Goal: Task Accomplishment & Management: Complete application form

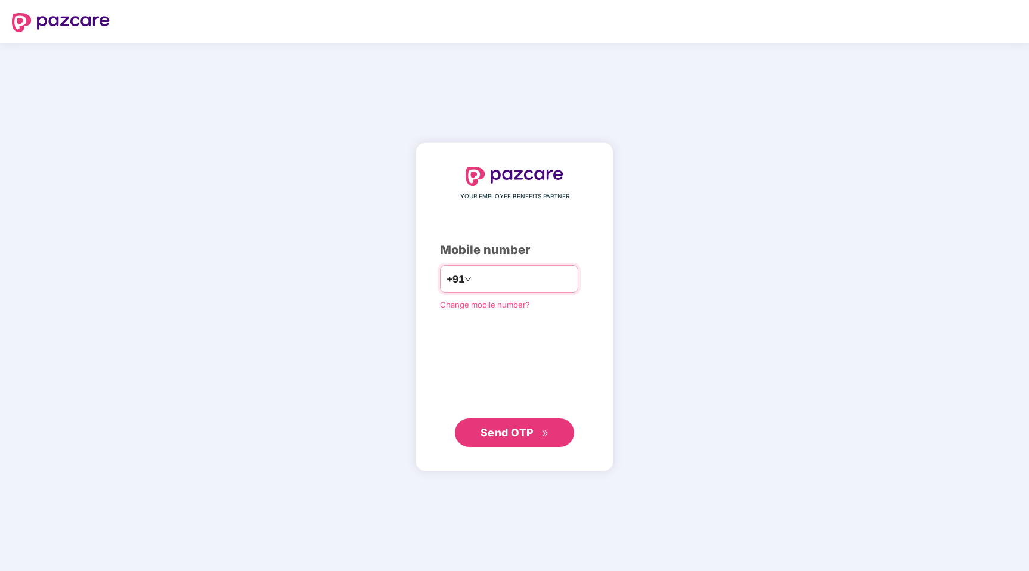
click at [501, 279] on input "number" at bounding box center [523, 278] width 98 height 19
type input "**********"
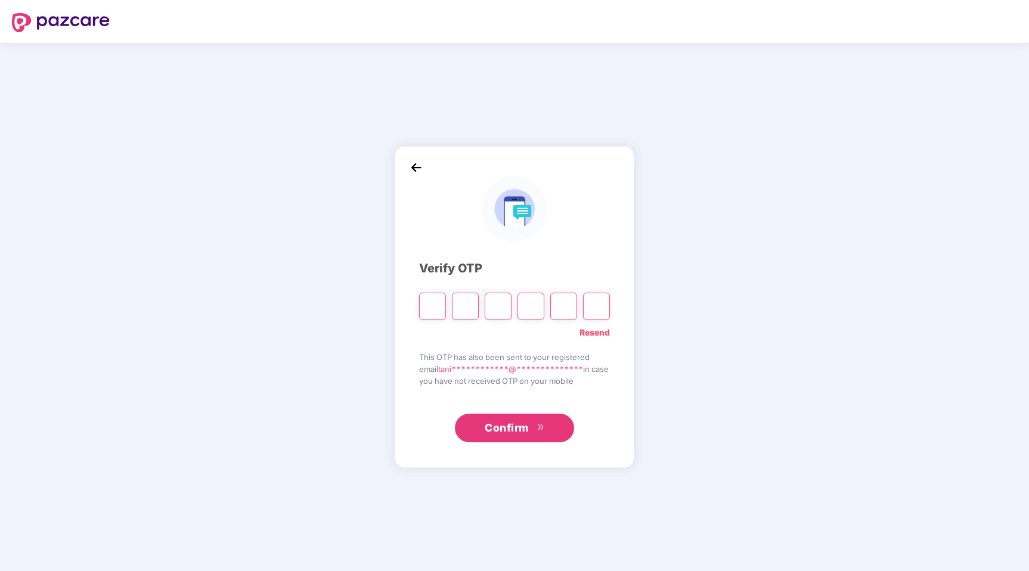
type input "*"
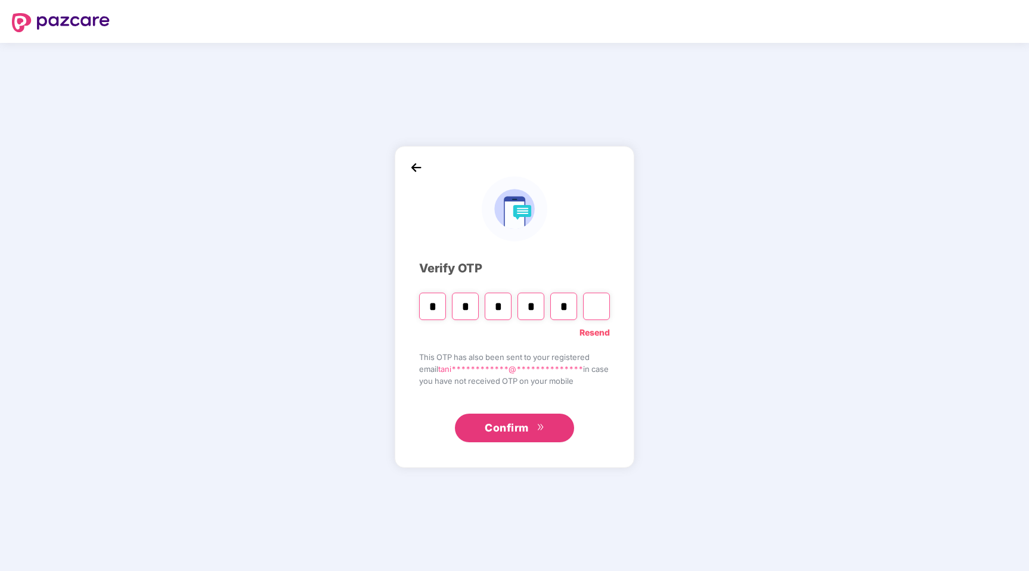
type input "*"
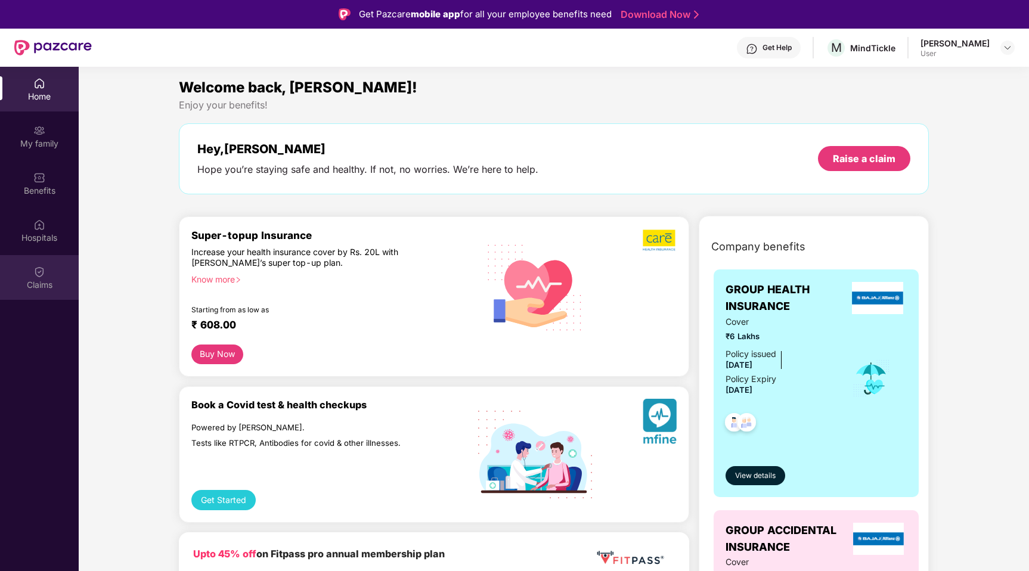
click at [37, 275] on img at bounding box center [39, 272] width 12 height 12
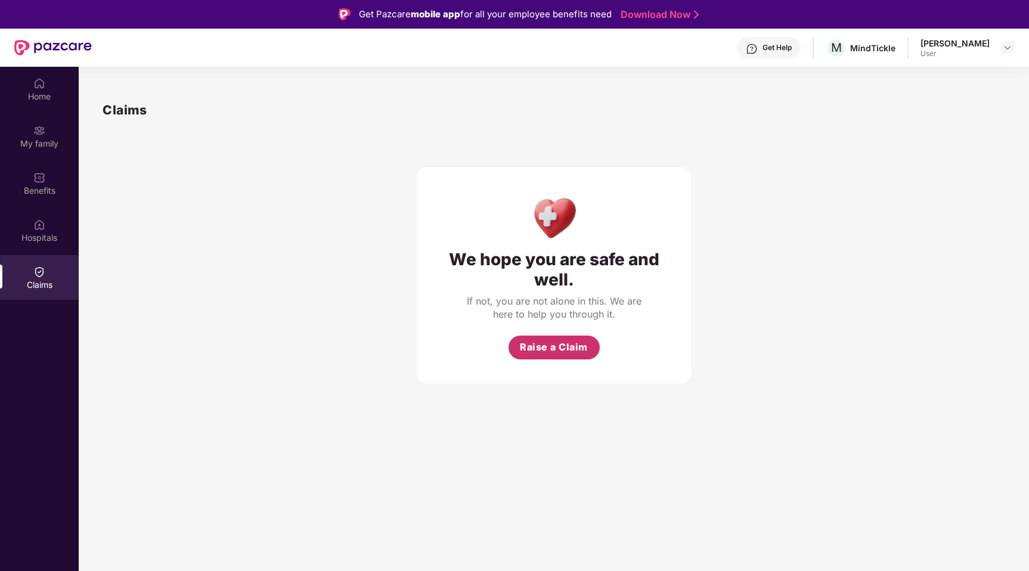
click at [567, 350] on span "Raise a Claim" at bounding box center [554, 347] width 68 height 15
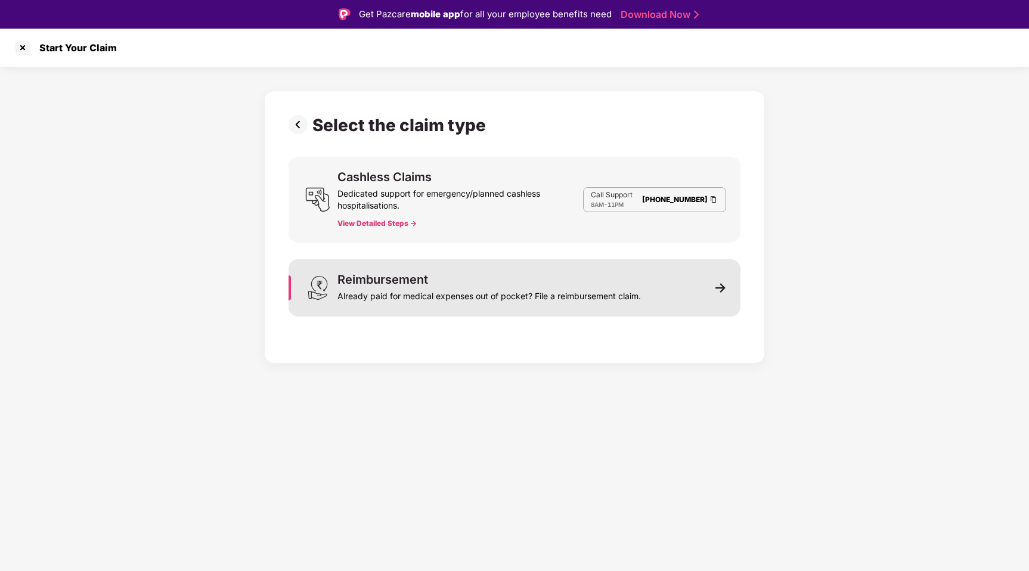
click at [630, 297] on div "Already paid for medical expenses out of pocket? File a reimbursement claim." at bounding box center [488, 293] width 303 height 17
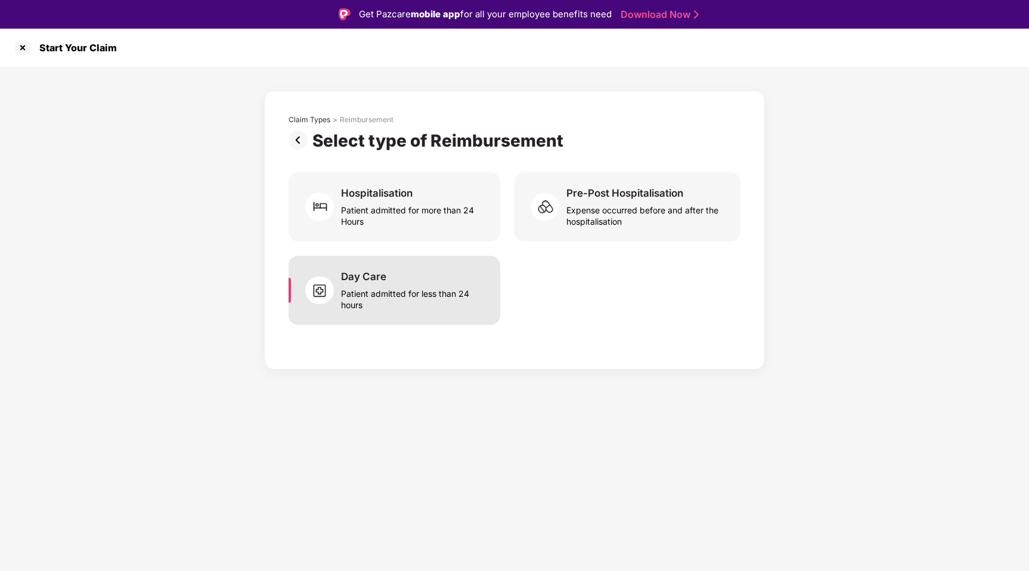
click at [424, 307] on div "Patient admitted for less than 24 hours" at bounding box center [413, 296] width 145 height 27
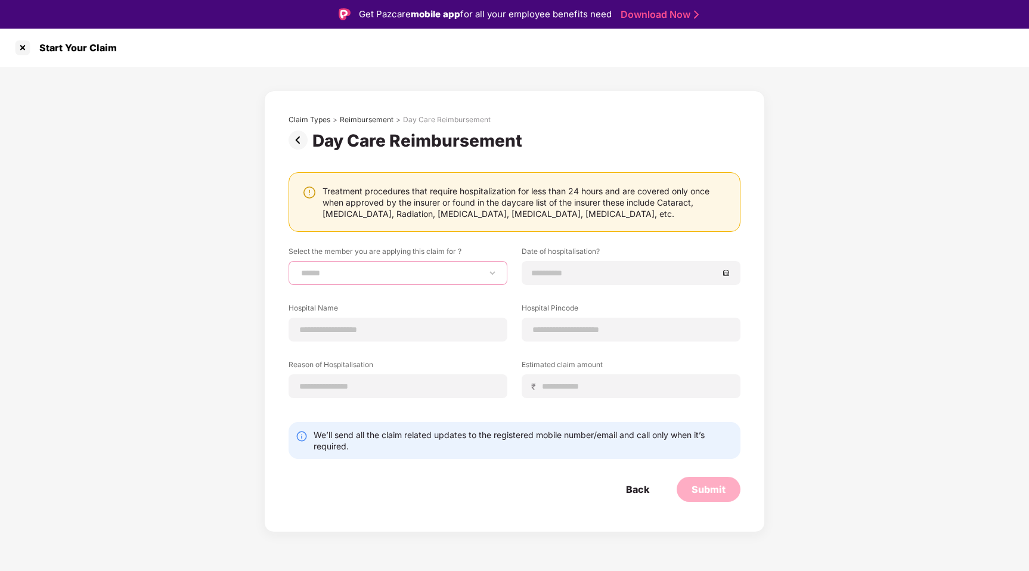
click at [392, 276] on select "**********" at bounding box center [398, 273] width 198 height 10
select select "**********"
click at [299, 268] on select "**********" at bounding box center [398, 273] width 198 height 10
click at [538, 274] on input at bounding box center [625, 272] width 187 height 13
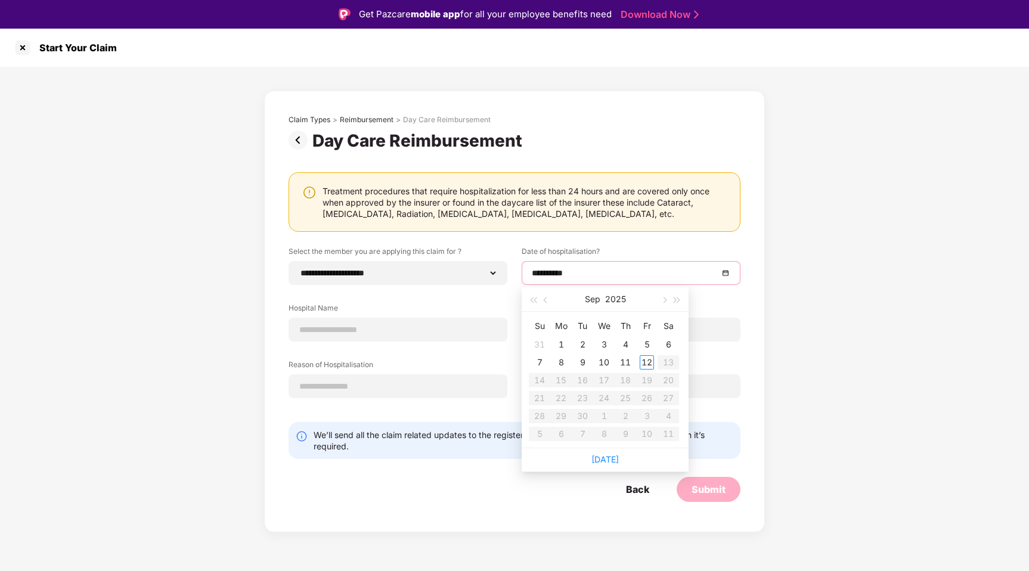
type input "**********"
click at [540, 302] on button "button" at bounding box center [545, 299] width 13 height 24
type input "**********"
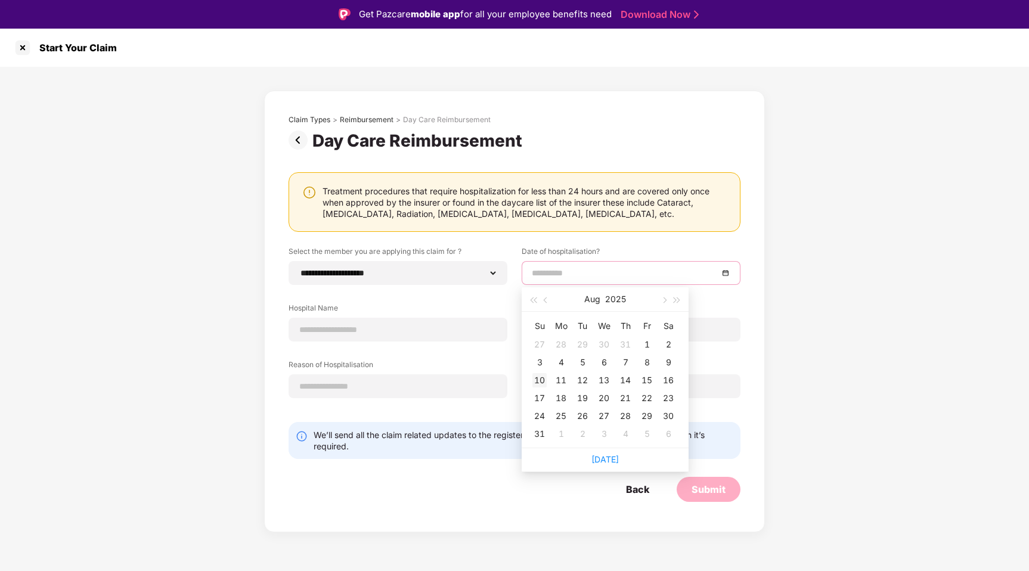
click at [543, 378] on div "10" at bounding box center [539, 380] width 14 height 14
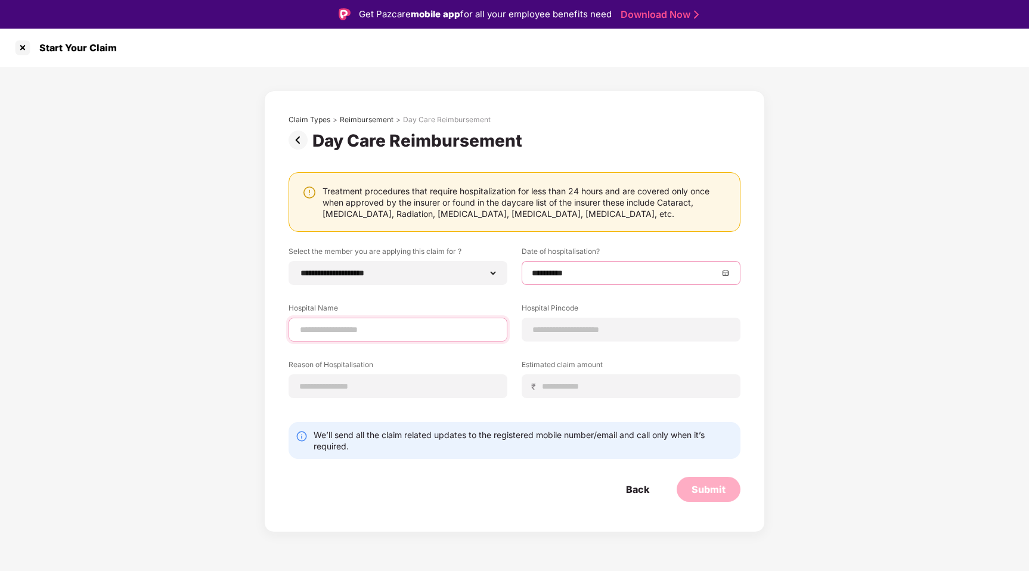
click at [386, 331] on input at bounding box center [398, 330] width 198 height 13
type input "**********"
click at [560, 333] on input at bounding box center [631, 330] width 198 height 13
type input "******"
select select "****"
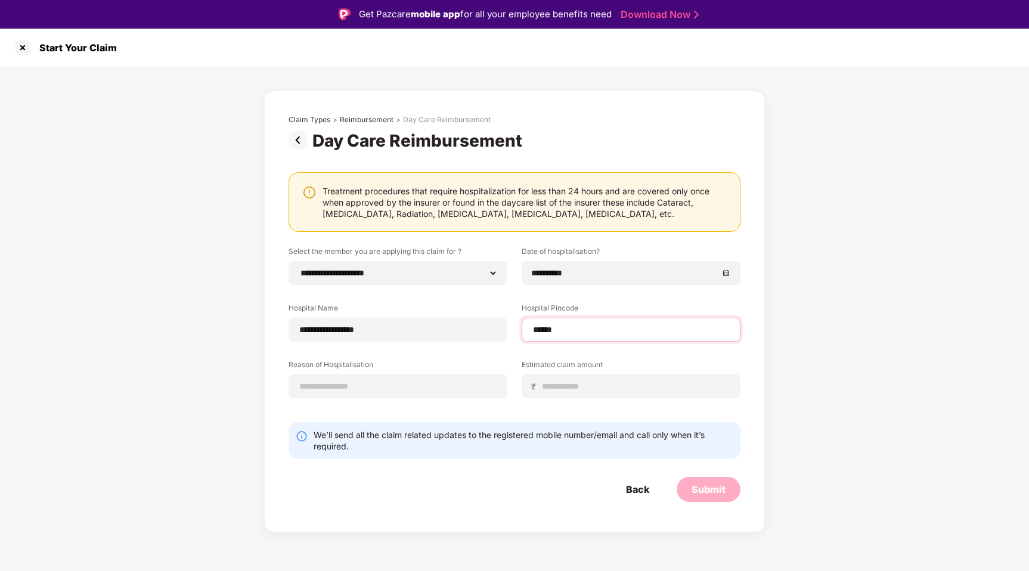
select select "**********"
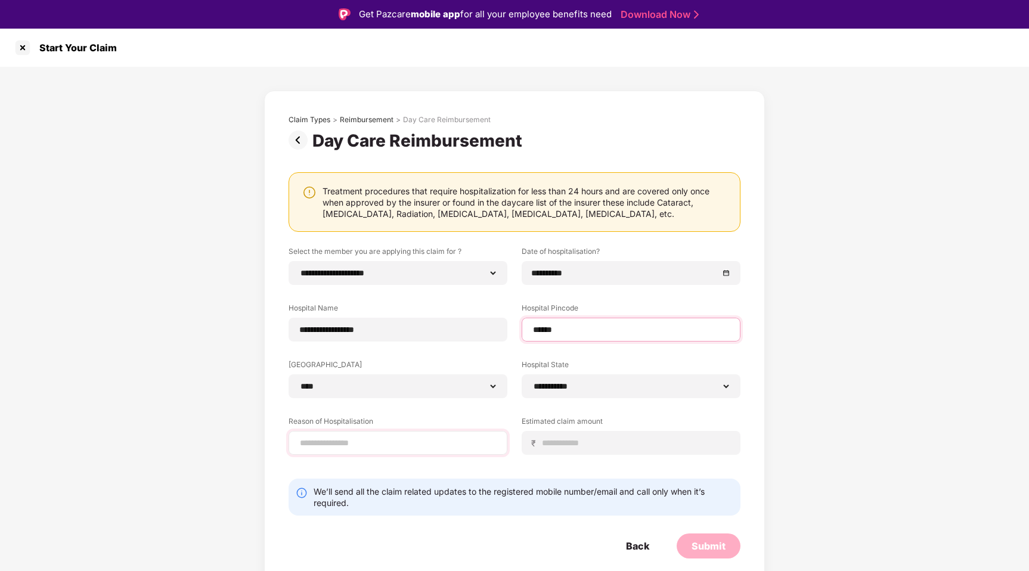
type input "******"
click at [345, 445] on input at bounding box center [398, 443] width 198 height 13
type input "**********"
click at [567, 438] on input at bounding box center [635, 443] width 189 height 13
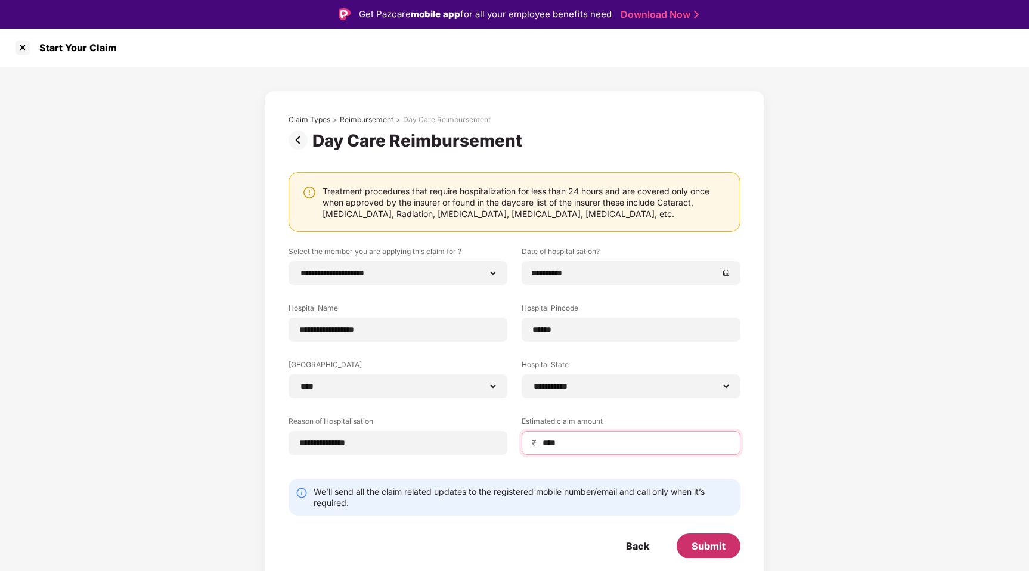
type input "****"
click at [692, 544] on div "Submit" at bounding box center [708, 545] width 34 height 13
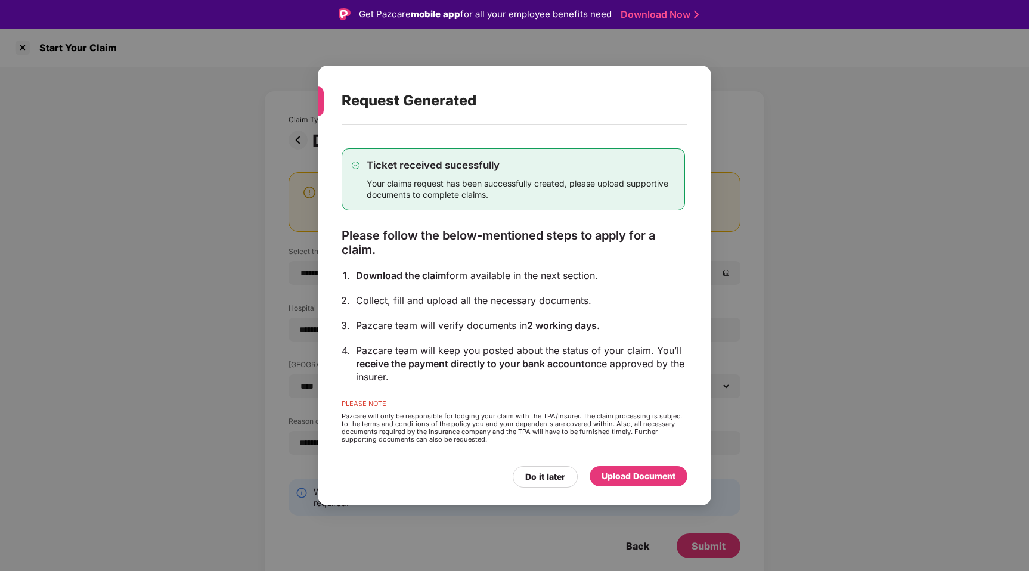
scroll to position [29, 0]
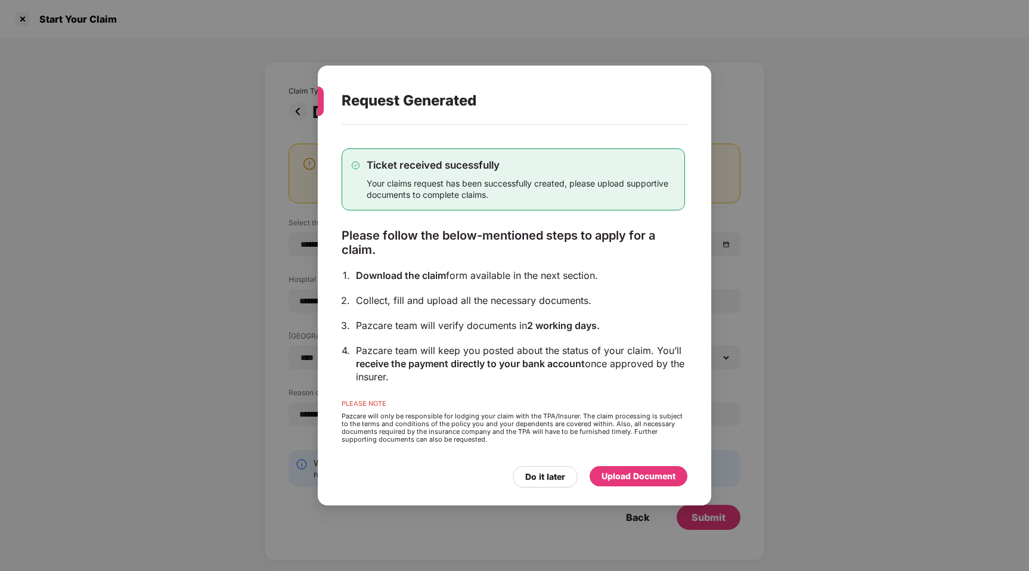
click at [632, 476] on div "Upload Document" at bounding box center [638, 476] width 74 height 13
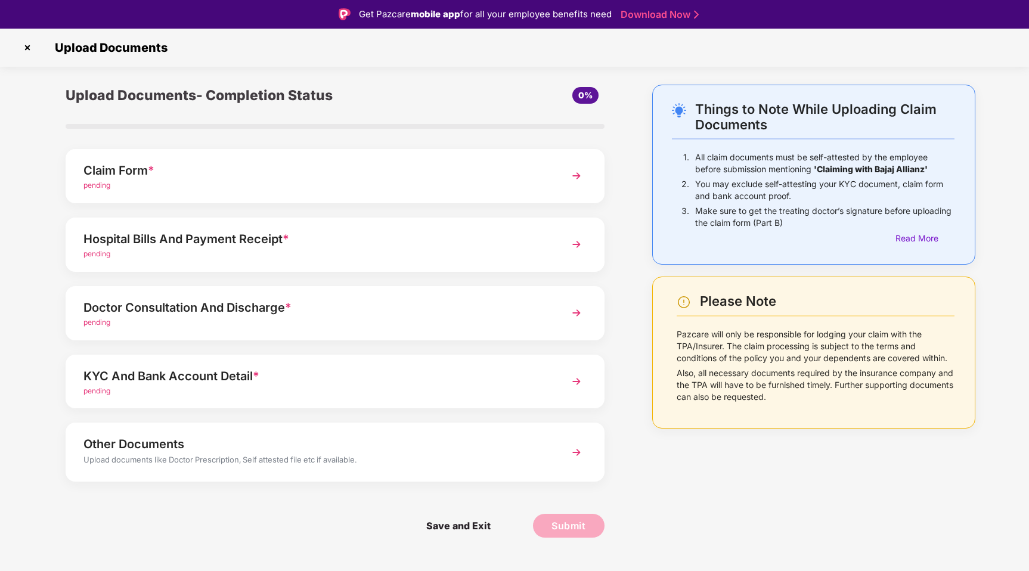
click at [311, 188] on div "pending" at bounding box center [313, 185] width 461 height 11
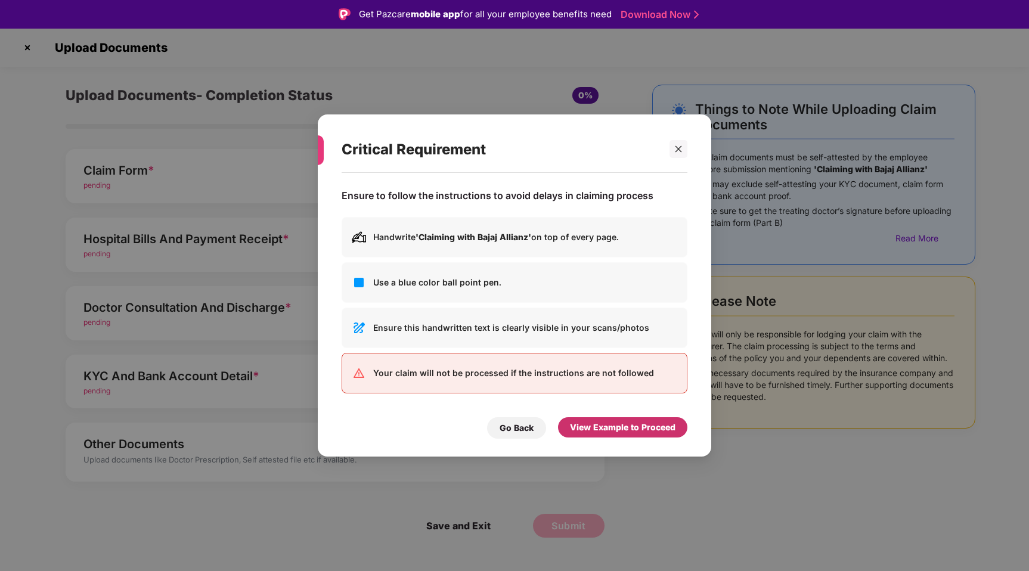
click at [593, 428] on div "View Example to Proceed" at bounding box center [622, 427] width 105 height 13
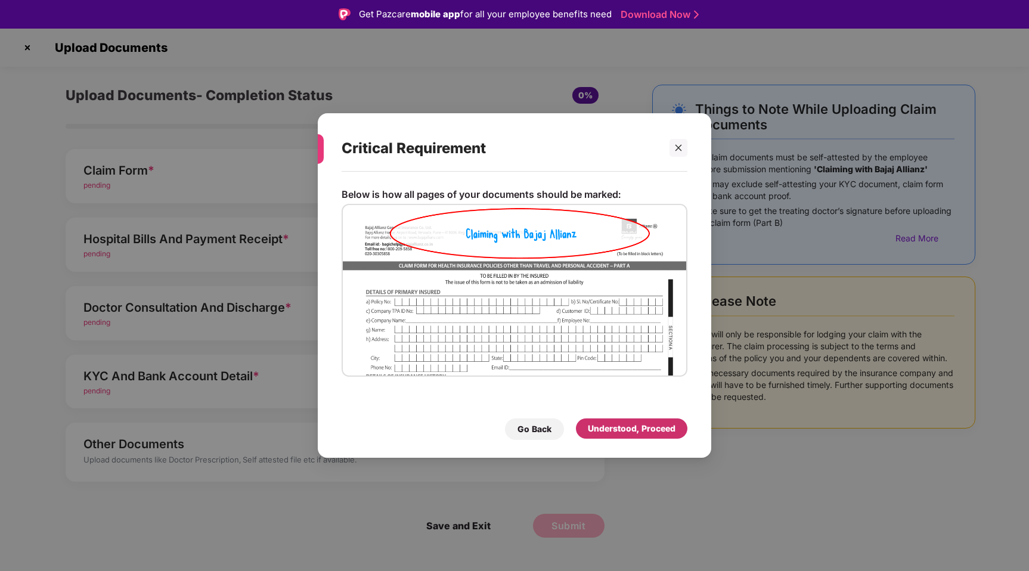
click at [595, 430] on div "Understood, Proceed" at bounding box center [632, 428] width 88 height 13
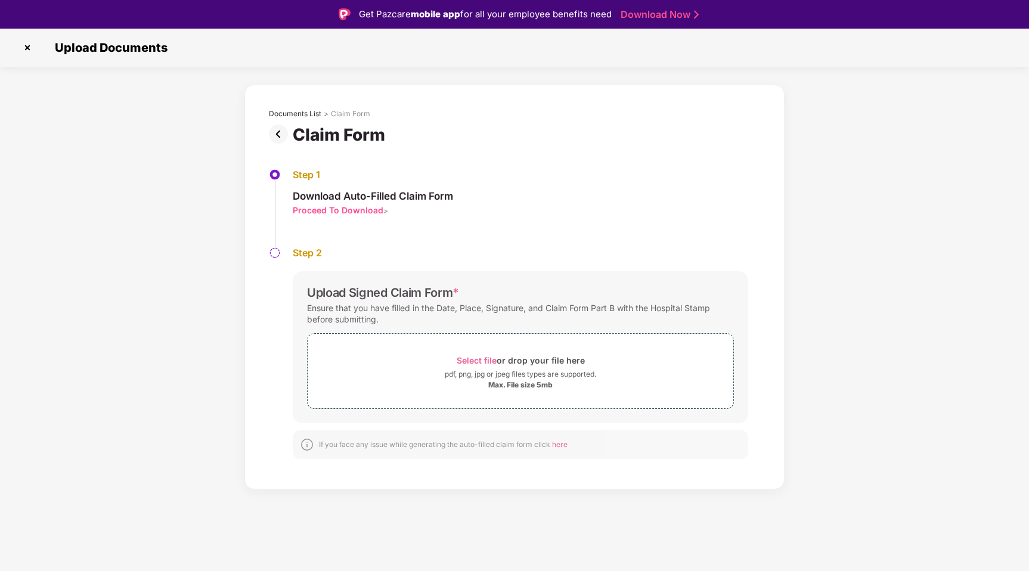
click at [368, 210] on div "Proceed To Download" at bounding box center [338, 209] width 91 height 11
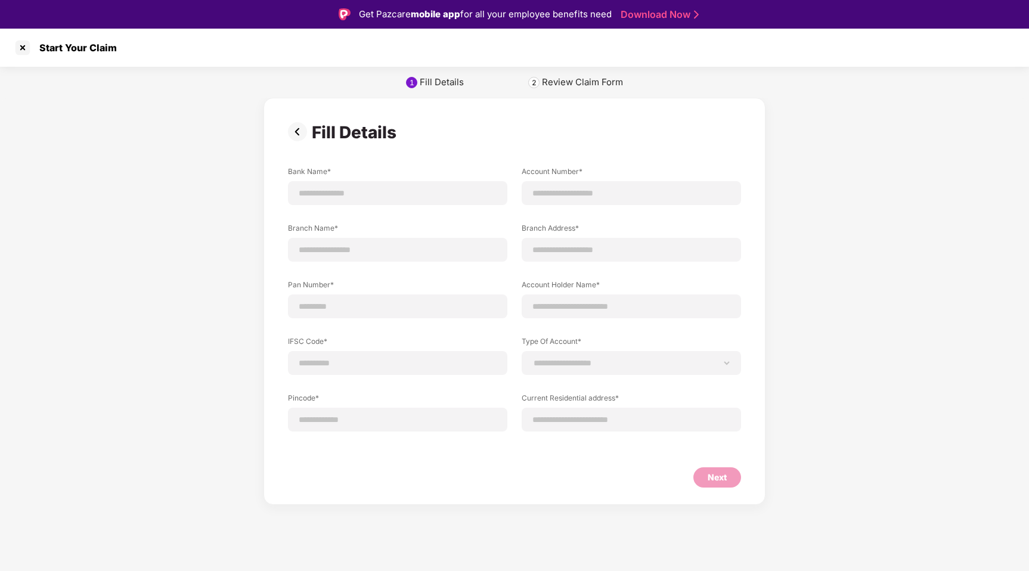
click at [297, 133] on img at bounding box center [300, 131] width 24 height 19
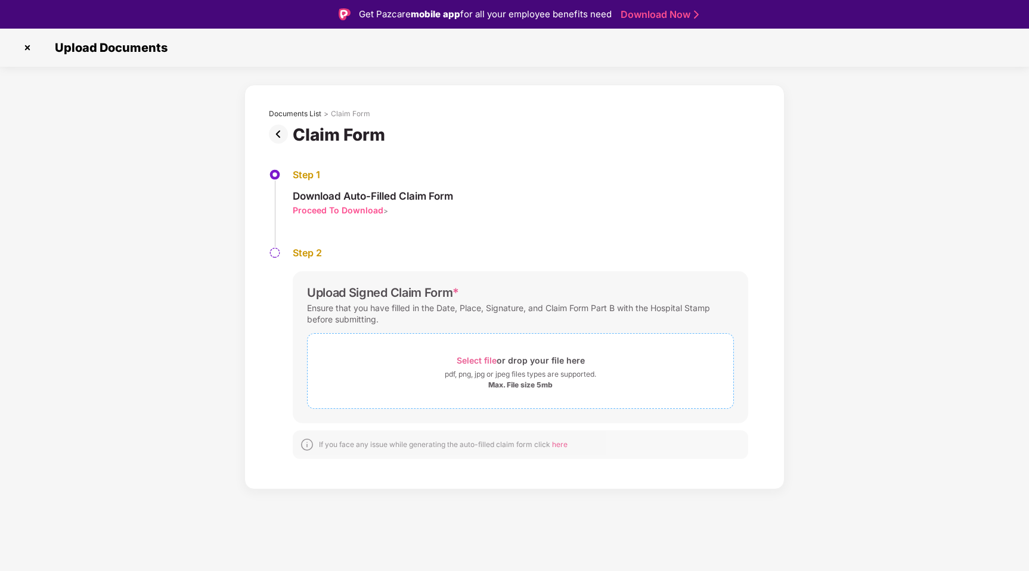
click at [480, 364] on span "Select file" at bounding box center [477, 360] width 40 height 10
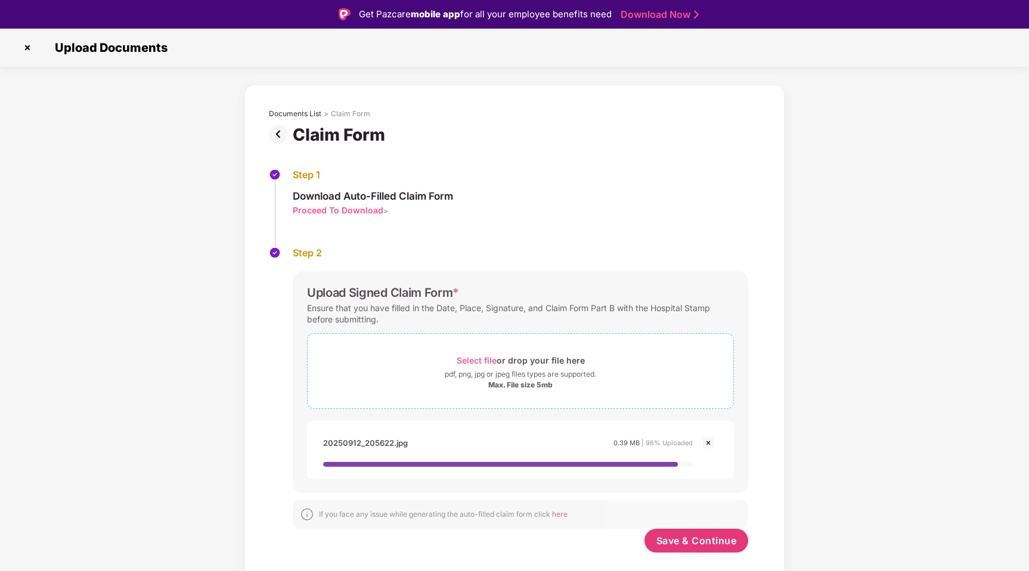
scroll to position [29, 0]
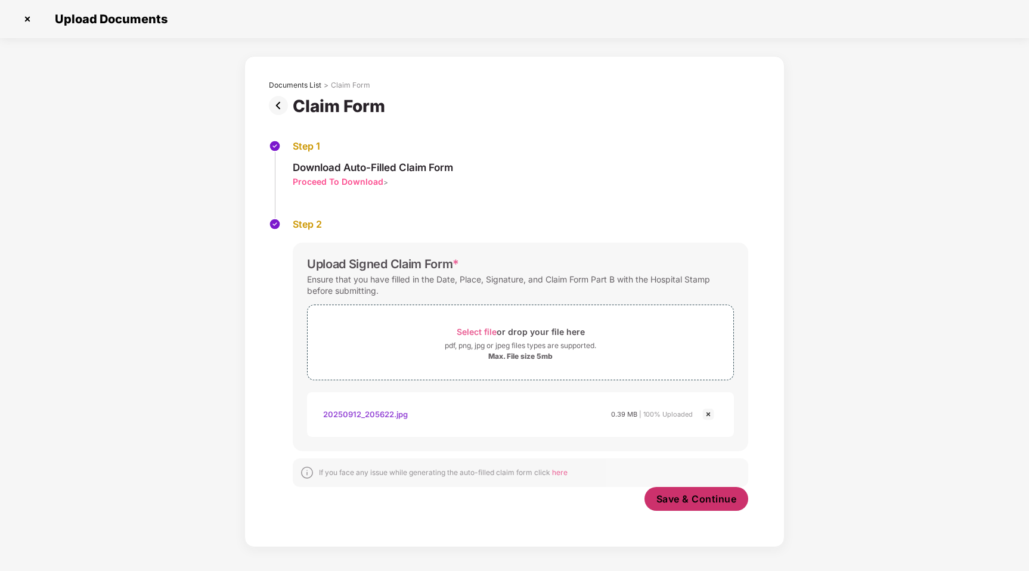
click at [691, 508] on button "Save & Continue" at bounding box center [696, 499] width 104 height 24
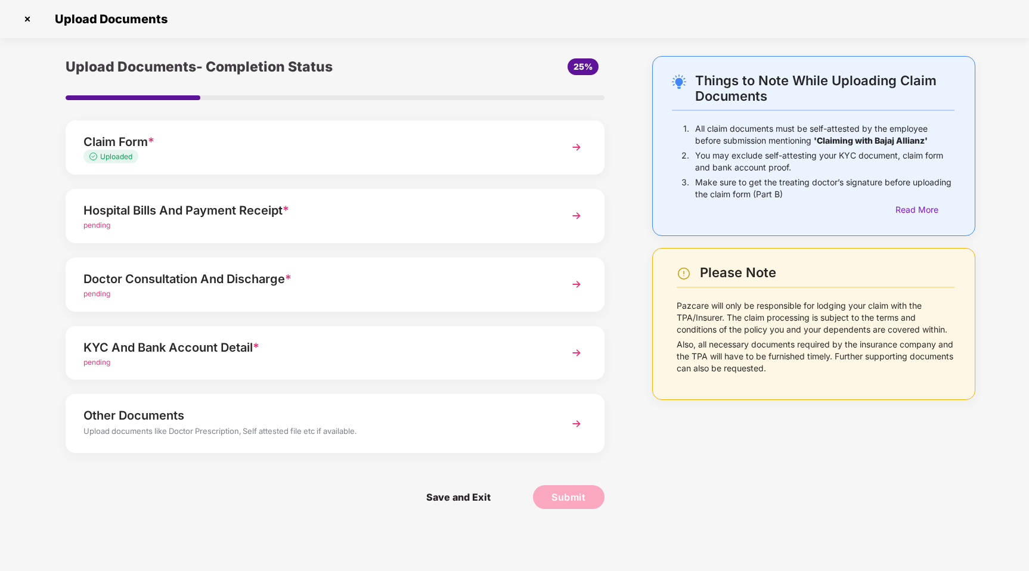
click at [276, 223] on div "pending" at bounding box center [313, 225] width 461 height 11
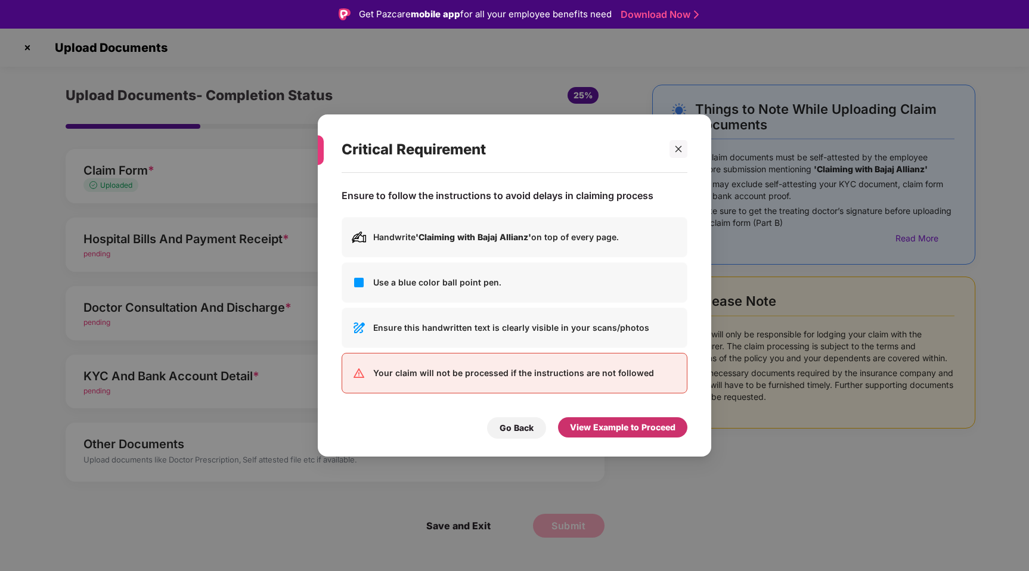
click at [620, 433] on div "View Example to Proceed" at bounding box center [622, 427] width 129 height 20
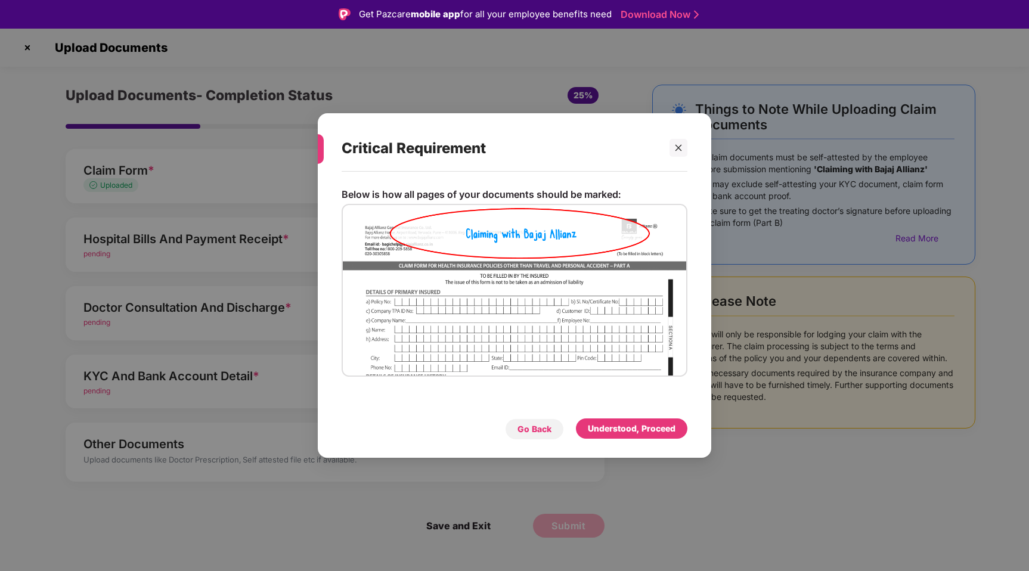
click at [545, 429] on div "Go Back" at bounding box center [534, 429] width 34 height 13
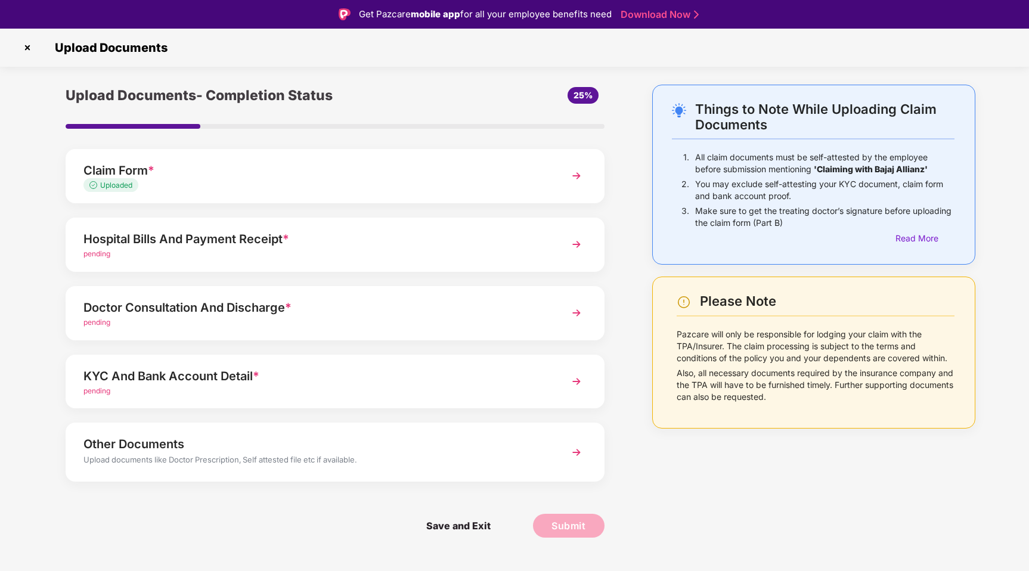
click at [191, 240] on div "Hospital Bills And Payment Receipt *" at bounding box center [313, 238] width 461 height 19
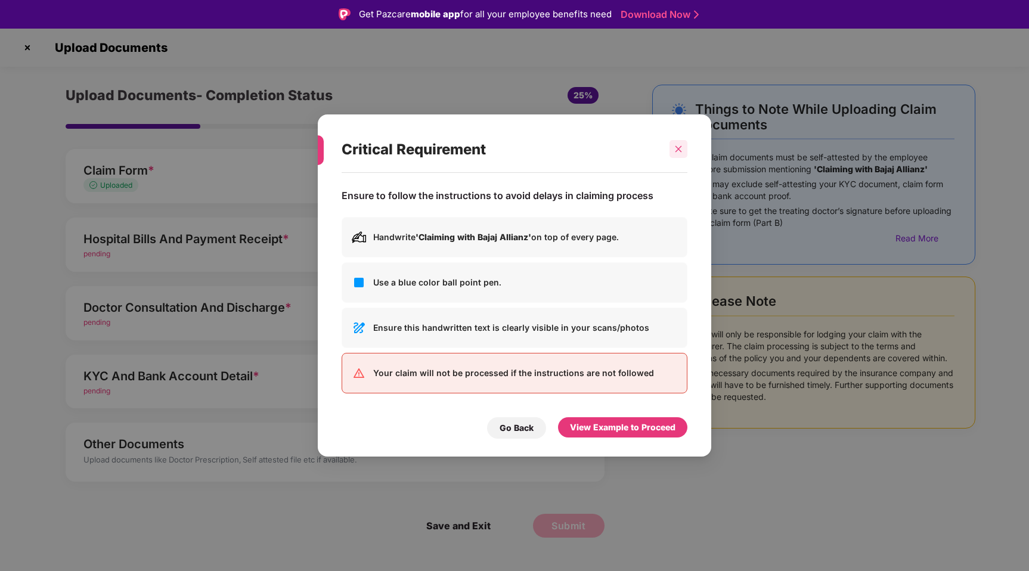
click at [676, 150] on icon "close" at bounding box center [678, 149] width 8 height 8
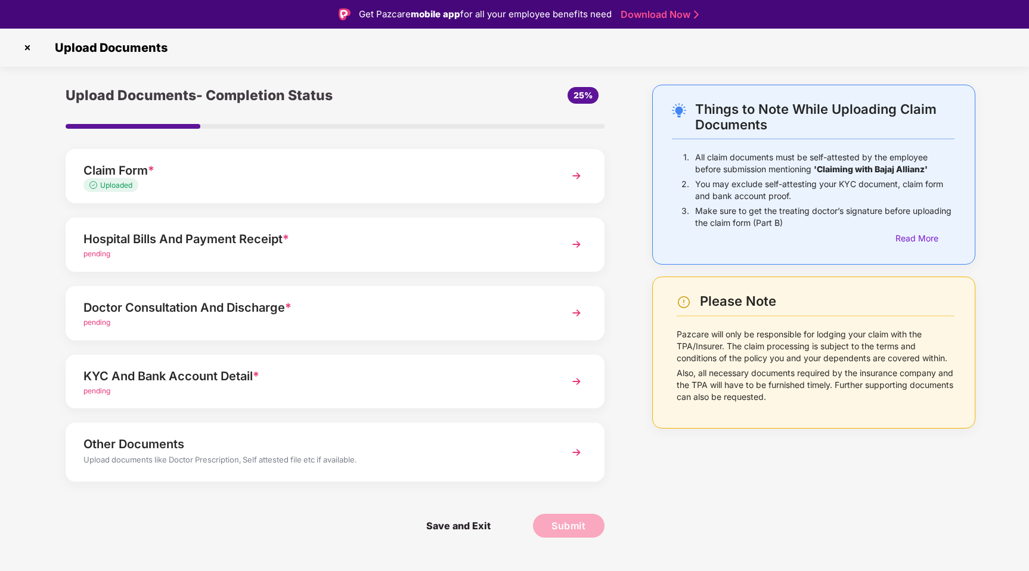
click at [141, 252] on div "pending" at bounding box center [313, 254] width 461 height 11
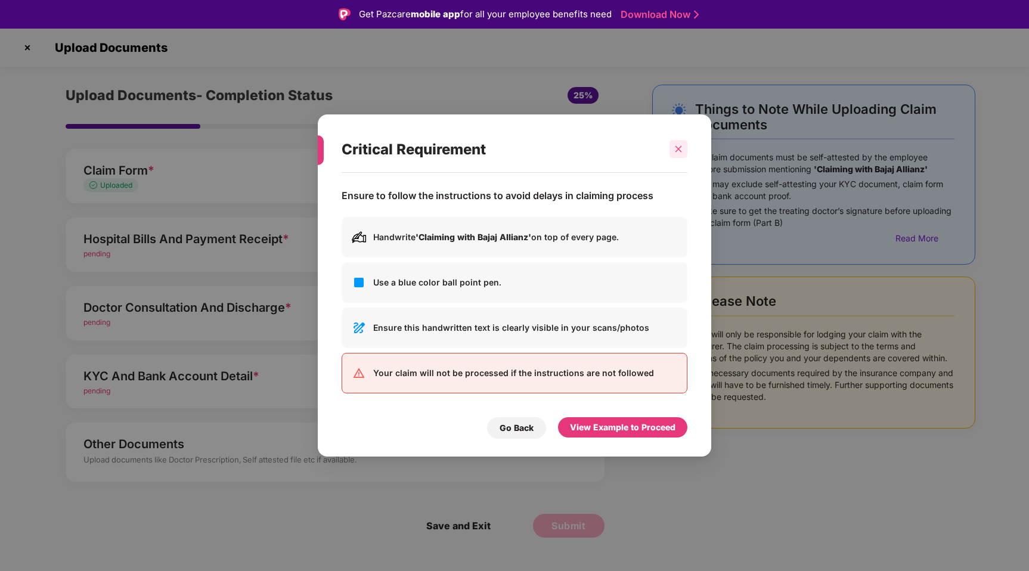
click at [677, 150] on icon "close" at bounding box center [678, 149] width 8 height 8
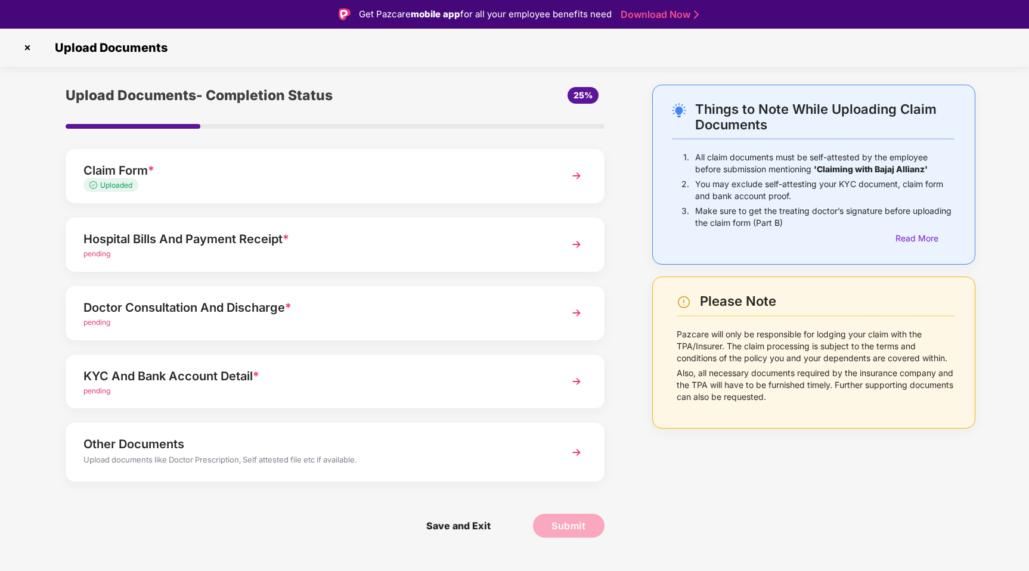
click at [398, 174] on div "Claim Form *" at bounding box center [313, 170] width 461 height 19
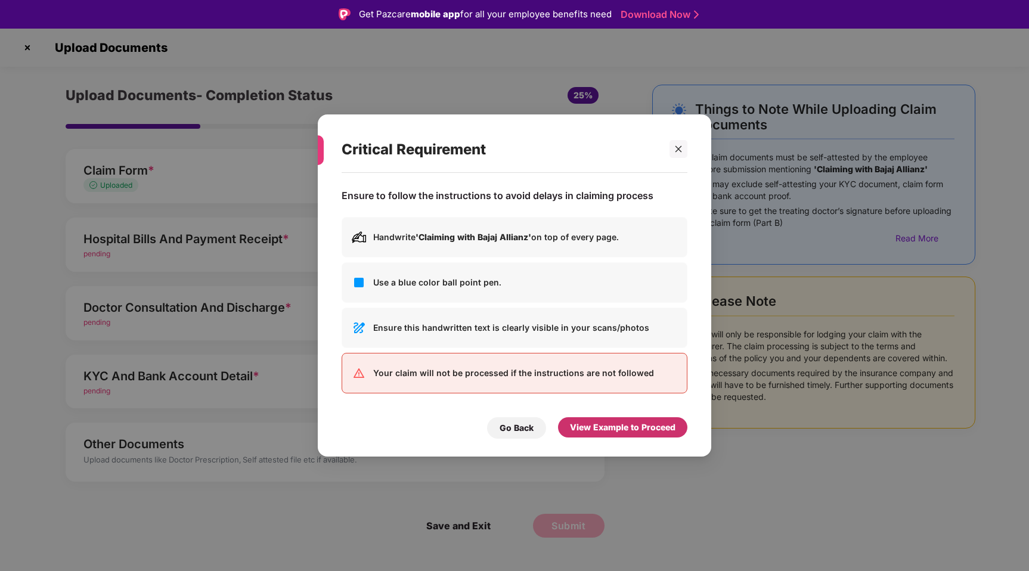
click at [612, 428] on div "View Example to Proceed" at bounding box center [622, 427] width 105 height 13
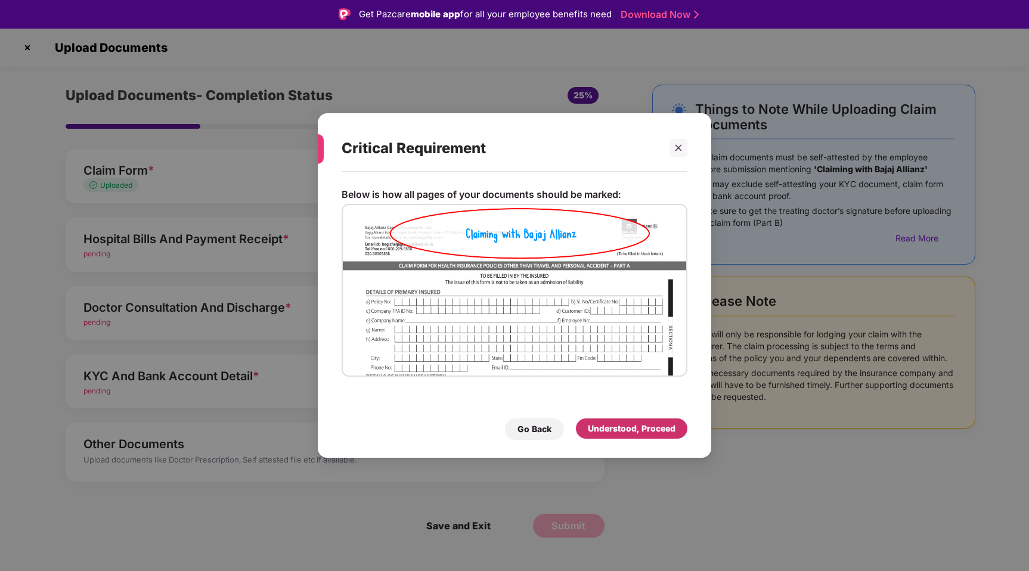
click at [613, 425] on div "Understood, Proceed" at bounding box center [632, 428] width 88 height 13
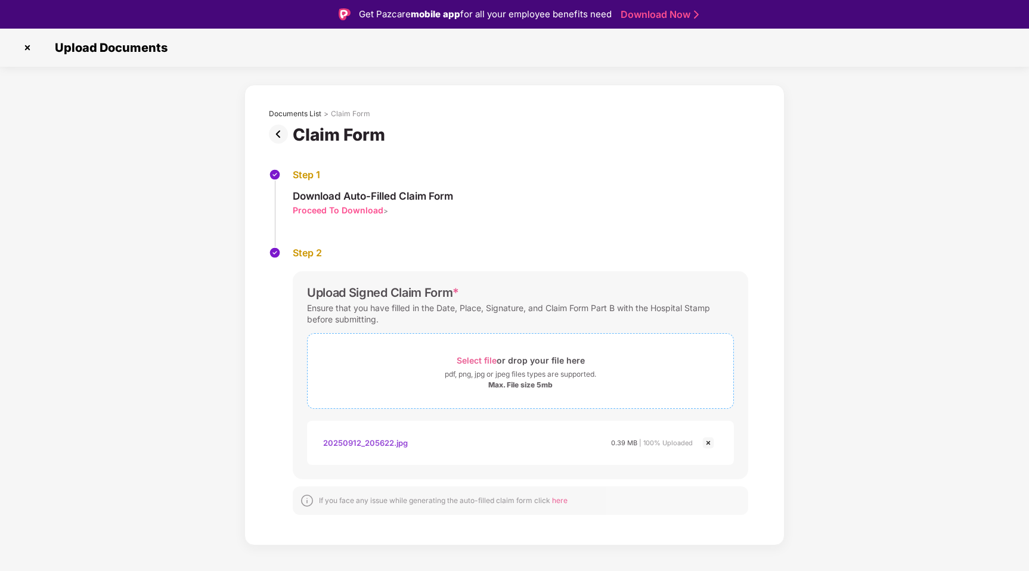
click at [481, 361] on span "Select file" at bounding box center [477, 360] width 40 height 10
click at [549, 387] on div "Max. File size 5mb" at bounding box center [520, 385] width 64 height 10
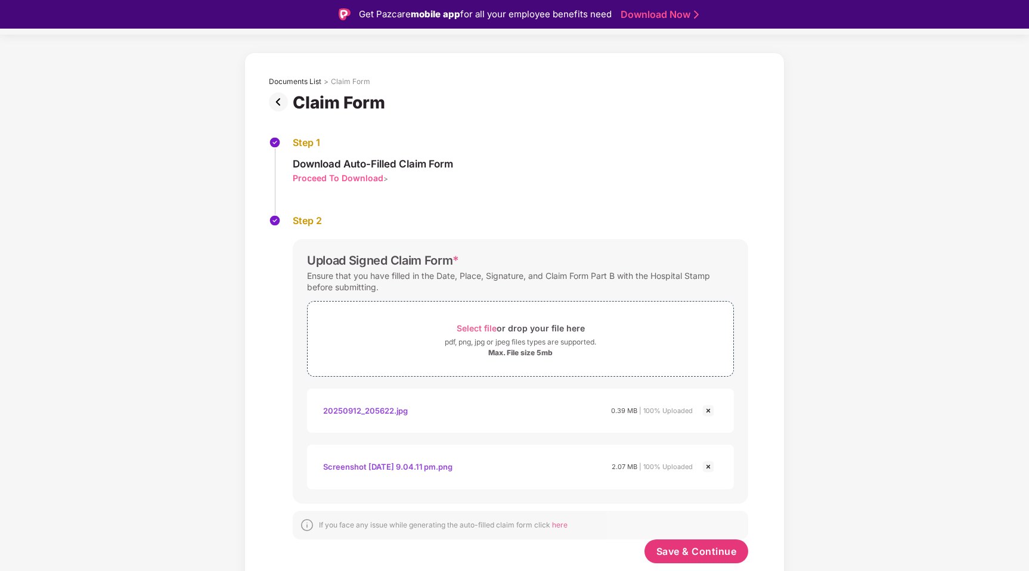
click at [706, 407] on img at bounding box center [708, 410] width 14 height 14
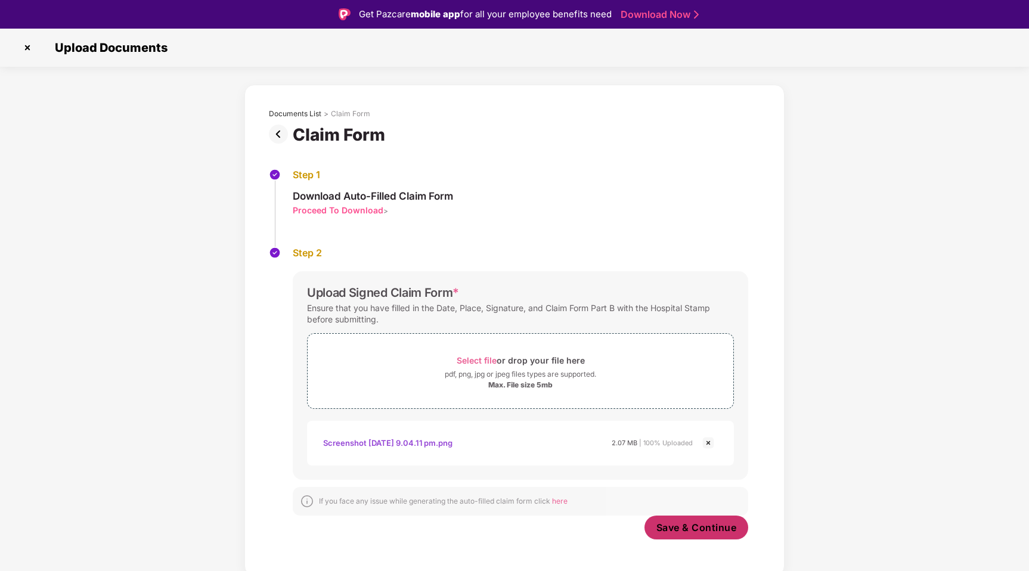
click at [690, 530] on span "Save & Continue" at bounding box center [696, 527] width 80 height 13
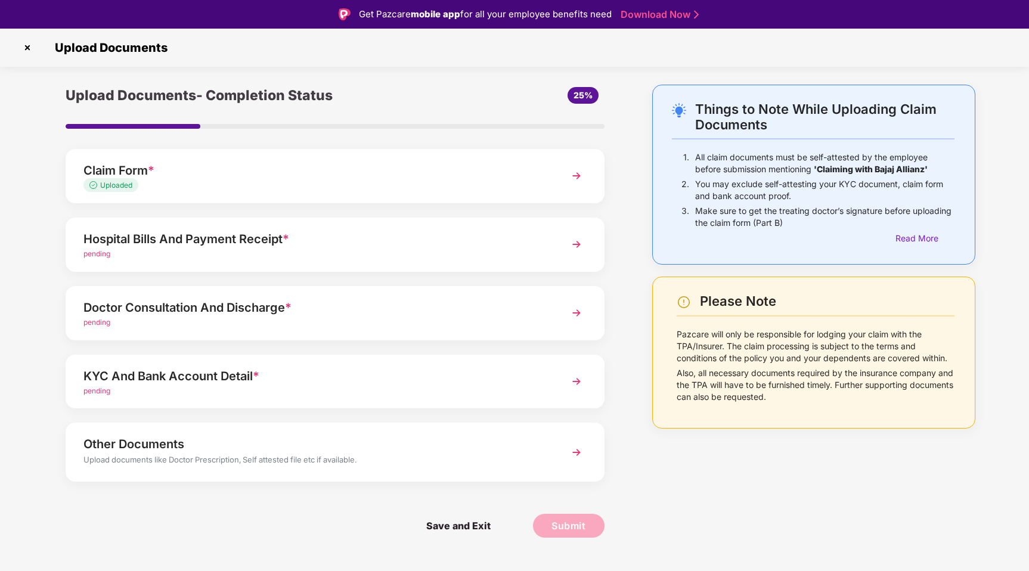
click at [574, 239] on img at bounding box center [576, 244] width 21 height 21
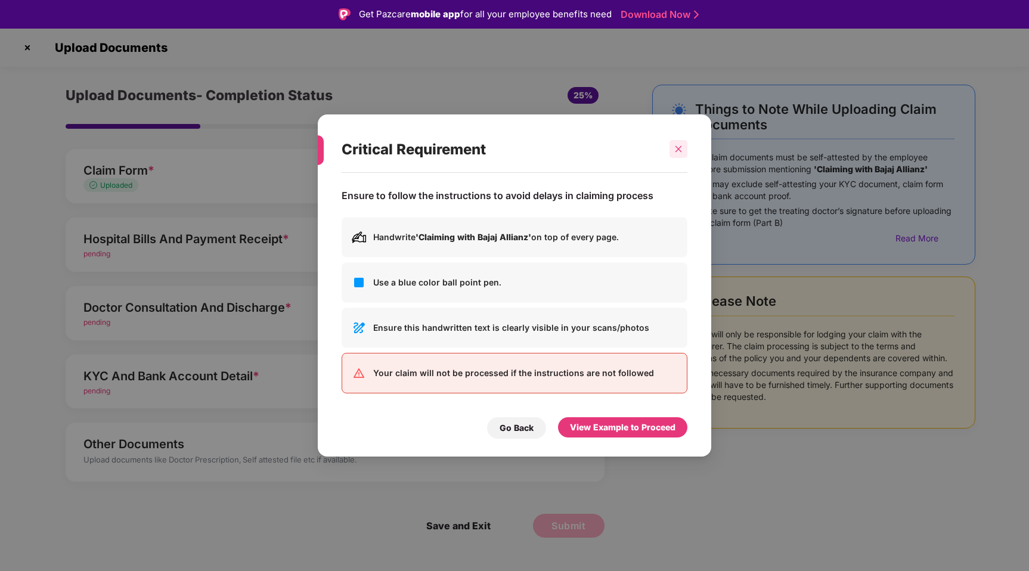
click at [678, 151] on icon "close" at bounding box center [678, 149] width 8 height 8
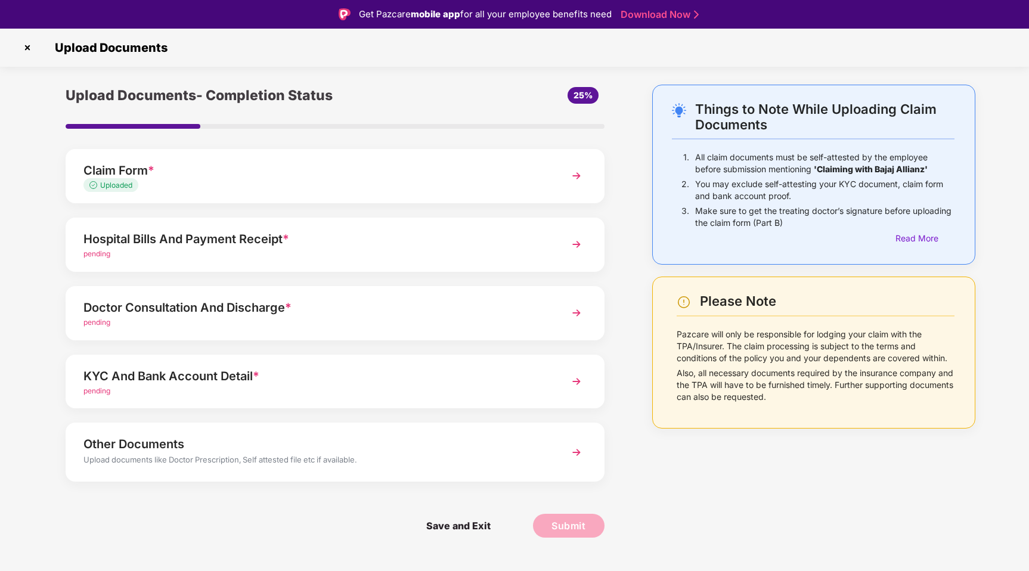
click at [570, 178] on img at bounding box center [576, 175] width 21 height 21
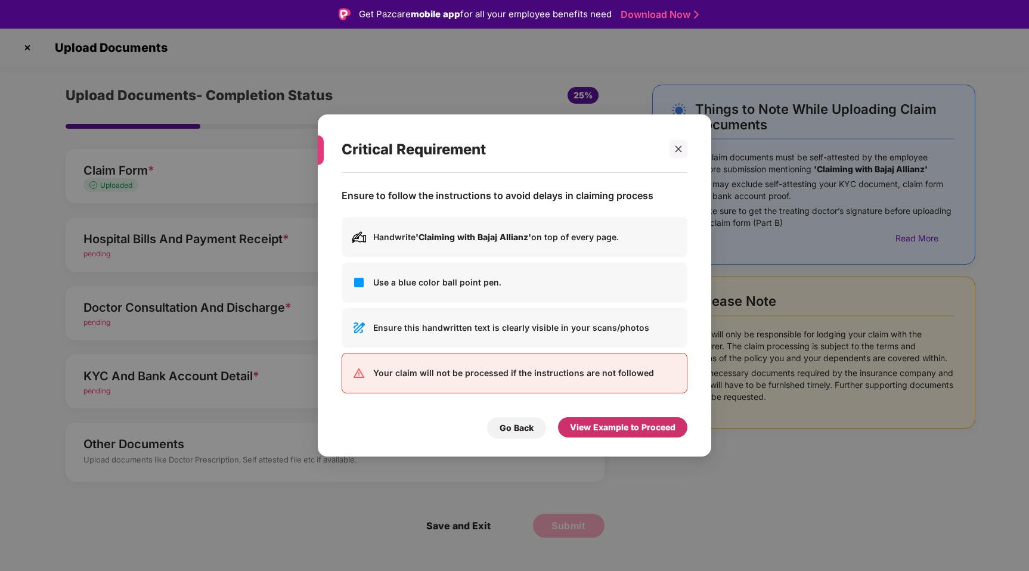
click at [611, 427] on div "View Example to Proceed" at bounding box center [622, 427] width 105 height 13
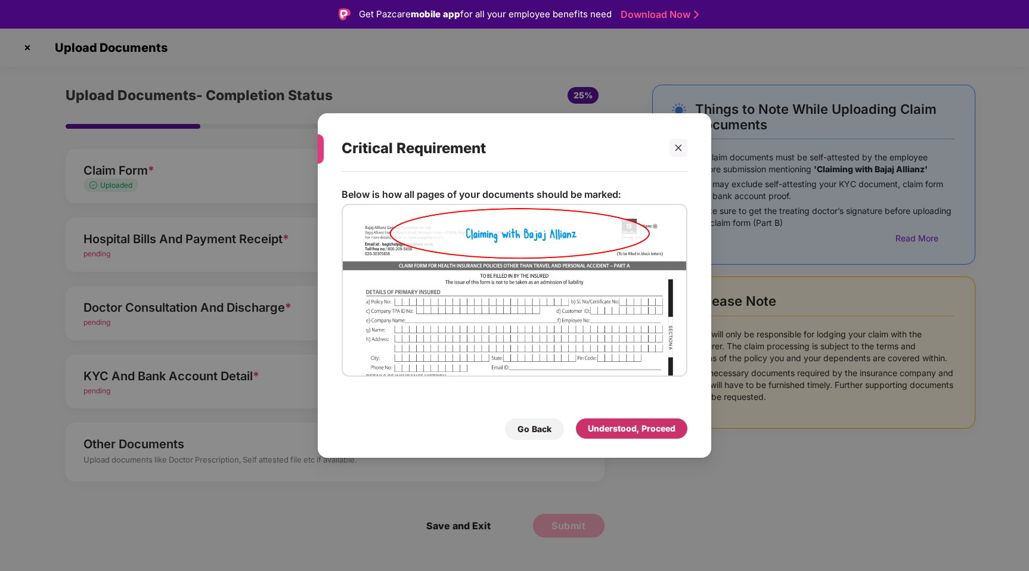
click at [609, 427] on div "Understood, Proceed" at bounding box center [632, 428] width 88 height 13
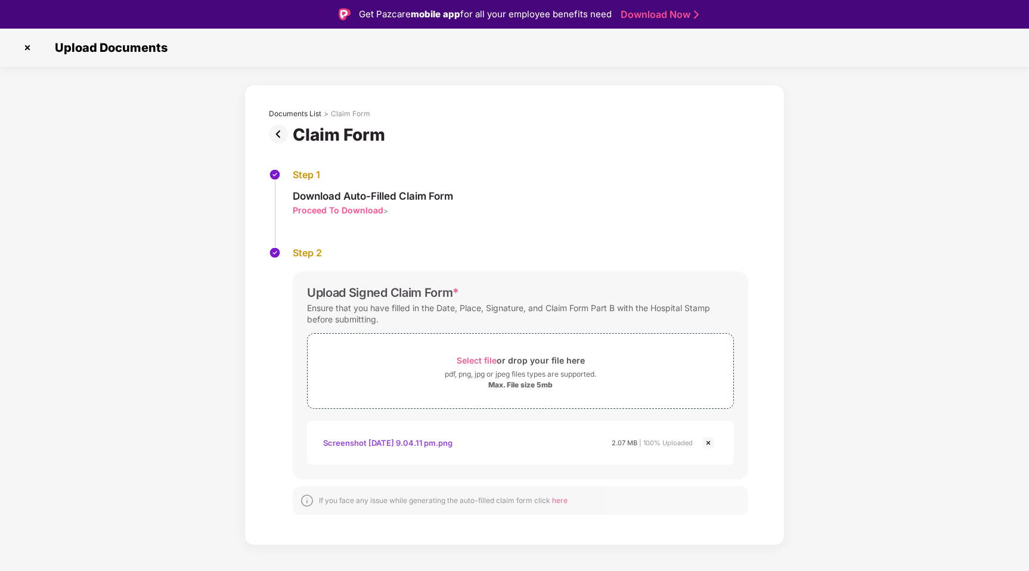
click at [707, 443] on img at bounding box center [708, 443] width 14 height 14
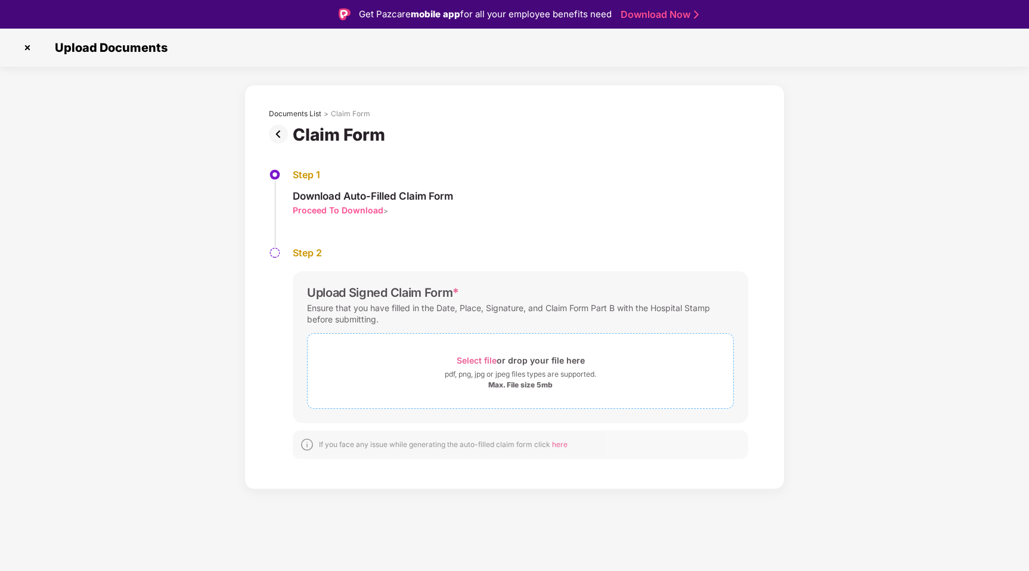
click at [471, 359] on span "Select file" at bounding box center [477, 360] width 40 height 10
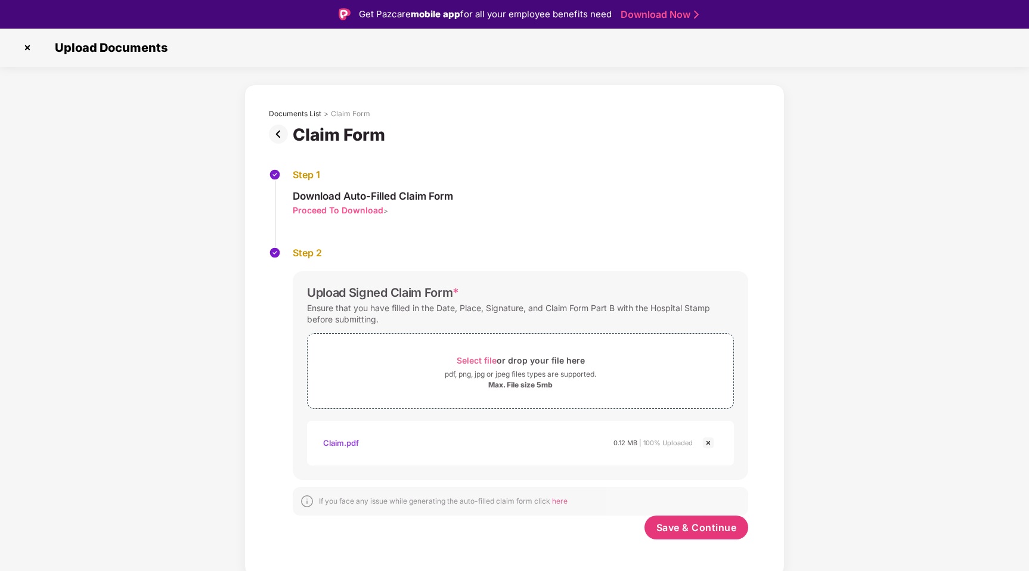
scroll to position [29, 0]
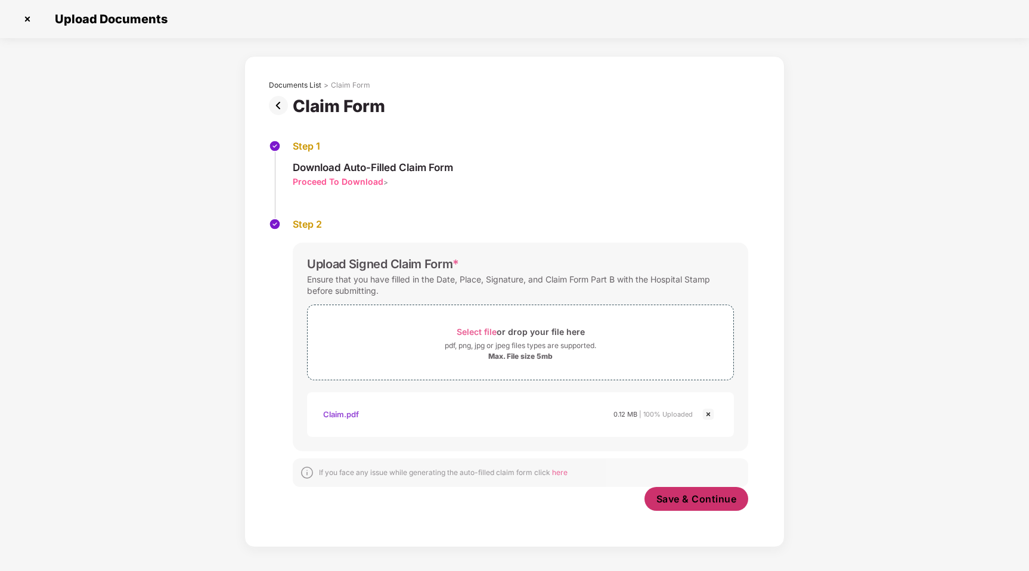
click at [713, 506] on button "Save & Continue" at bounding box center [696, 499] width 104 height 24
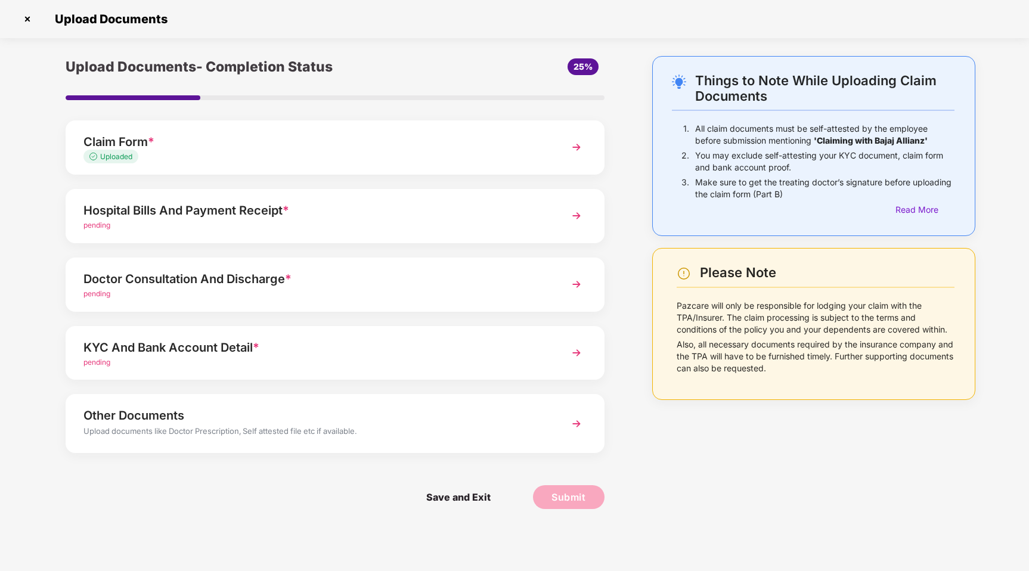
click at [461, 208] on div "Hospital Bills And Payment Receipt *" at bounding box center [313, 210] width 461 height 19
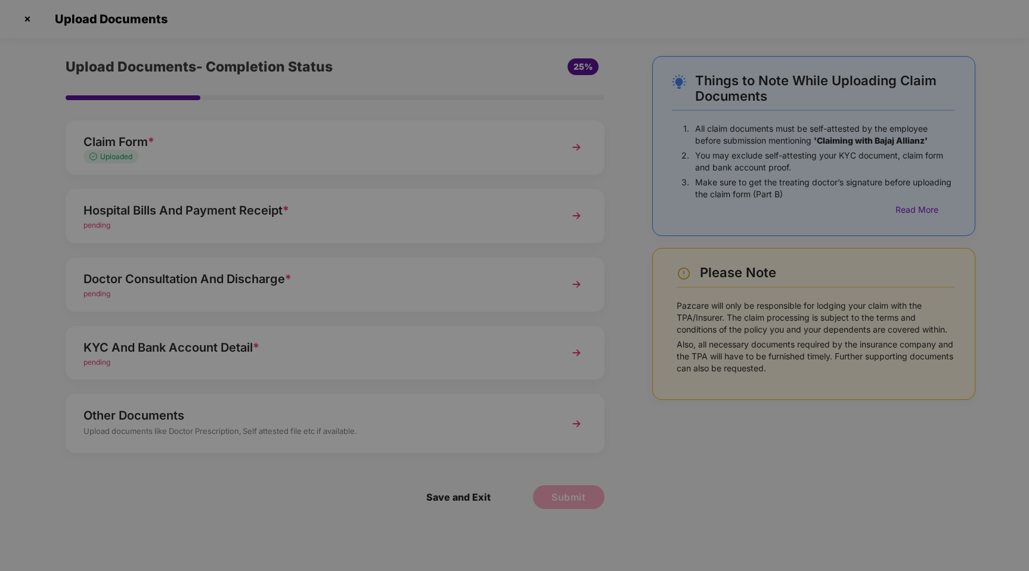
scroll to position [0, 0]
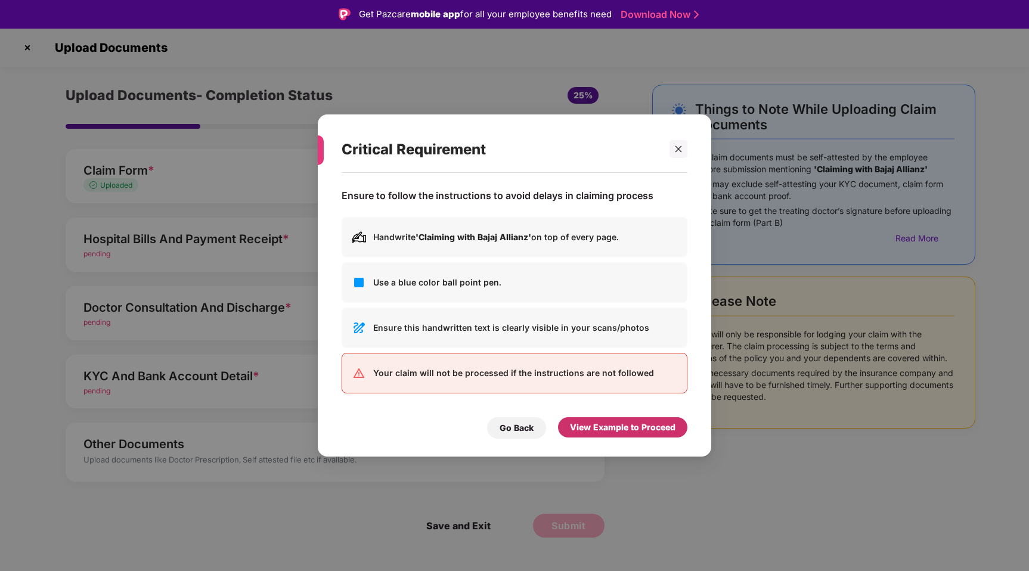
click at [620, 429] on div "View Example to Proceed" at bounding box center [622, 427] width 105 height 13
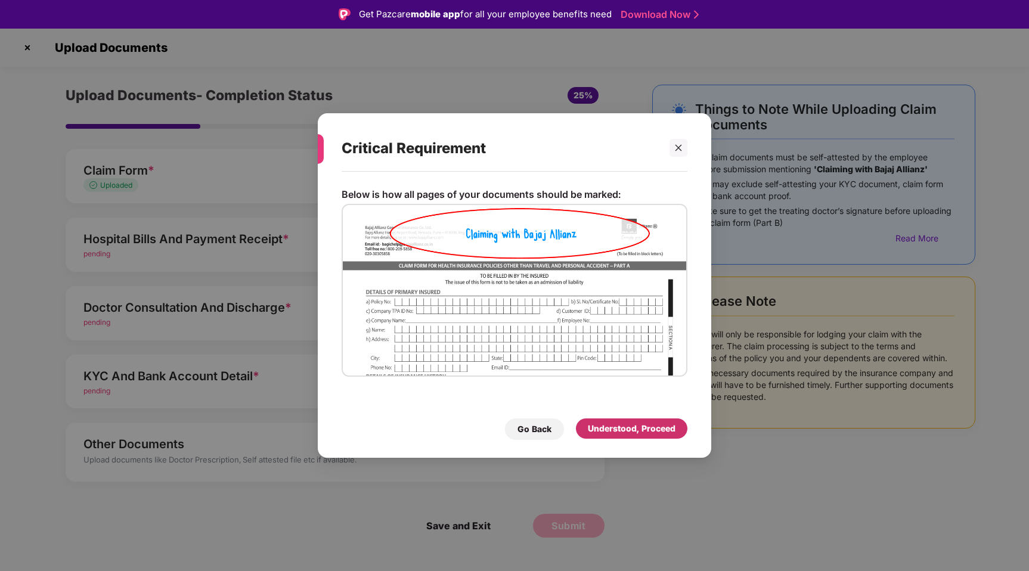
click at [619, 434] on div "Understood, Proceed" at bounding box center [632, 428] width 88 height 13
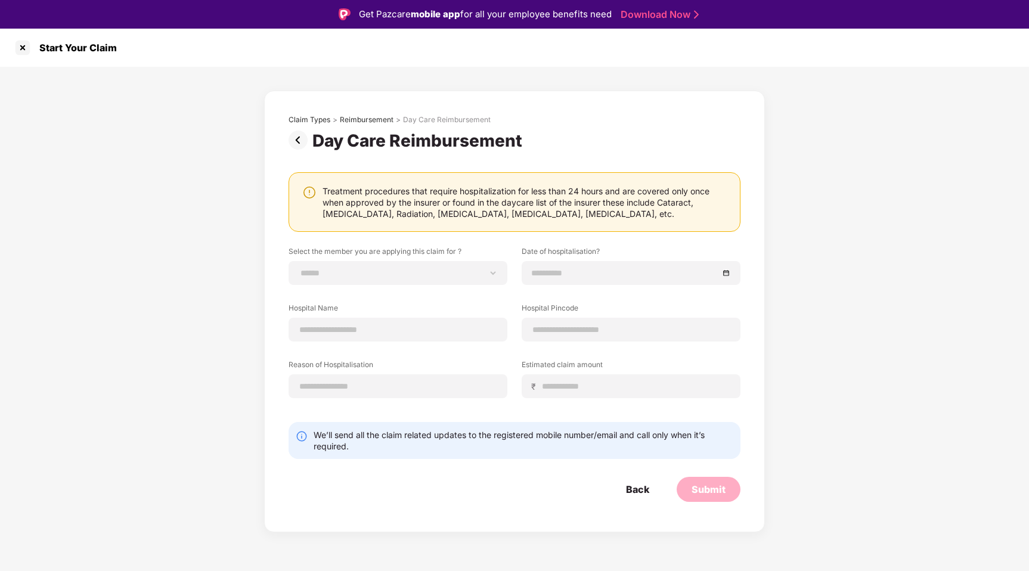
scroll to position [29, 0]
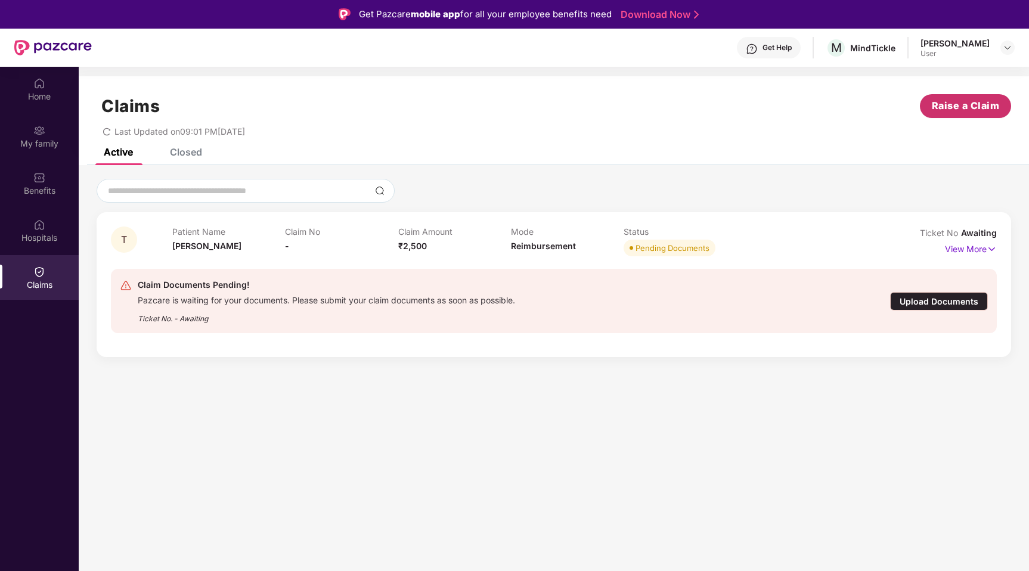
click at [965, 108] on span "Raise a Claim" at bounding box center [966, 105] width 68 height 15
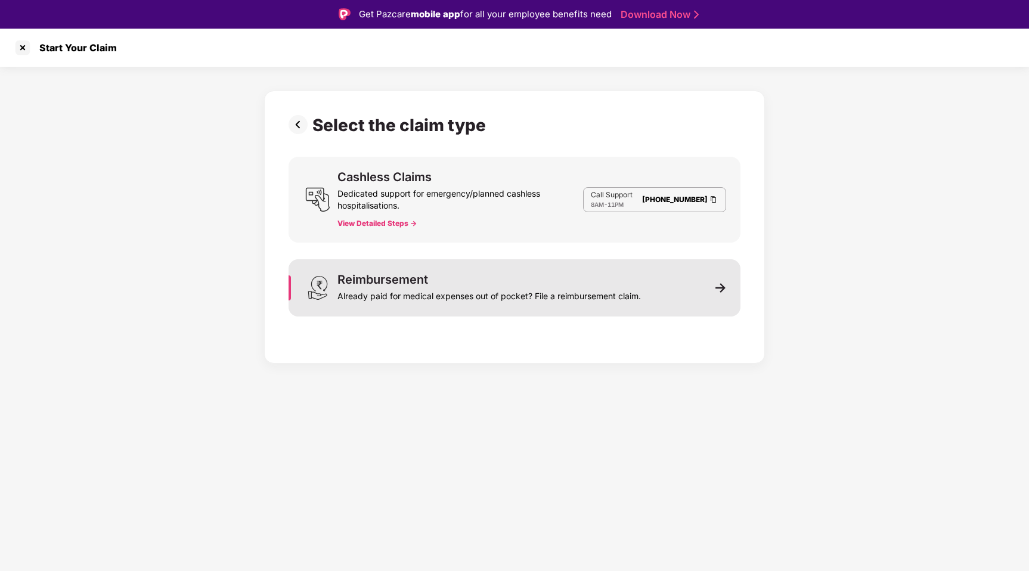
click at [524, 296] on div "Already paid for medical expenses out of pocket? File a reimbursement claim." at bounding box center [488, 293] width 303 height 17
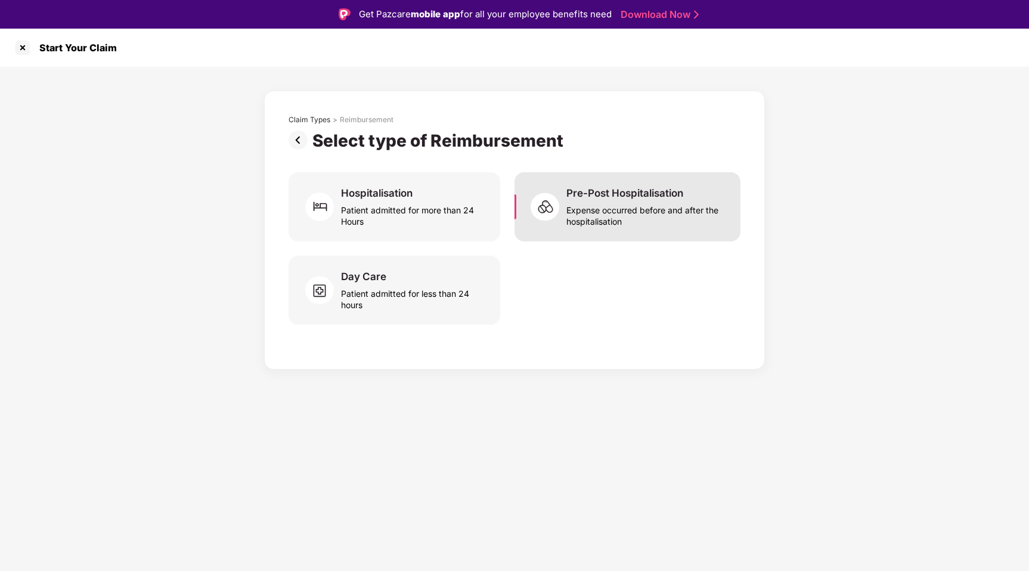
click at [555, 223] on img at bounding box center [548, 207] width 36 height 36
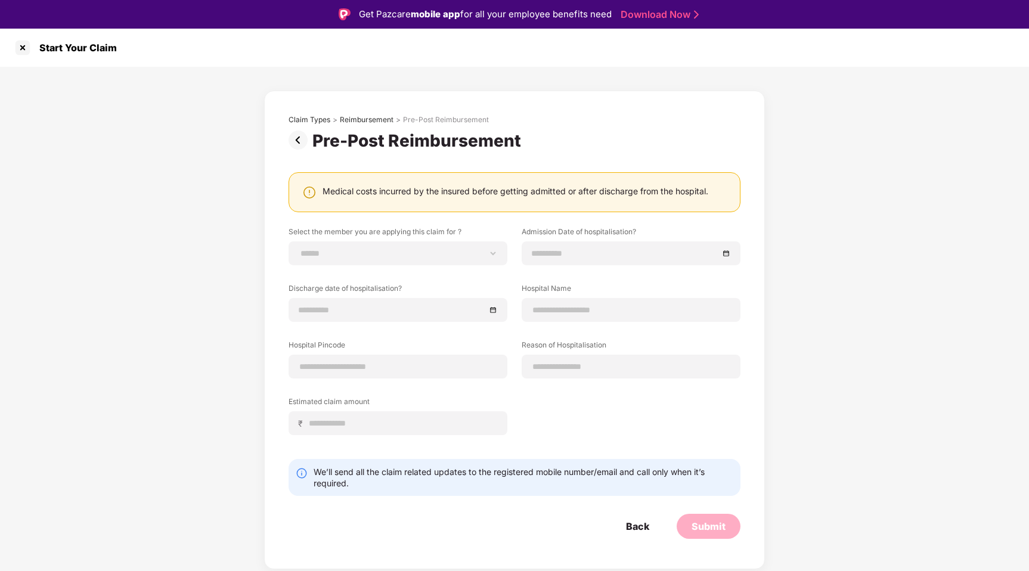
click at [294, 142] on img at bounding box center [300, 140] width 24 height 19
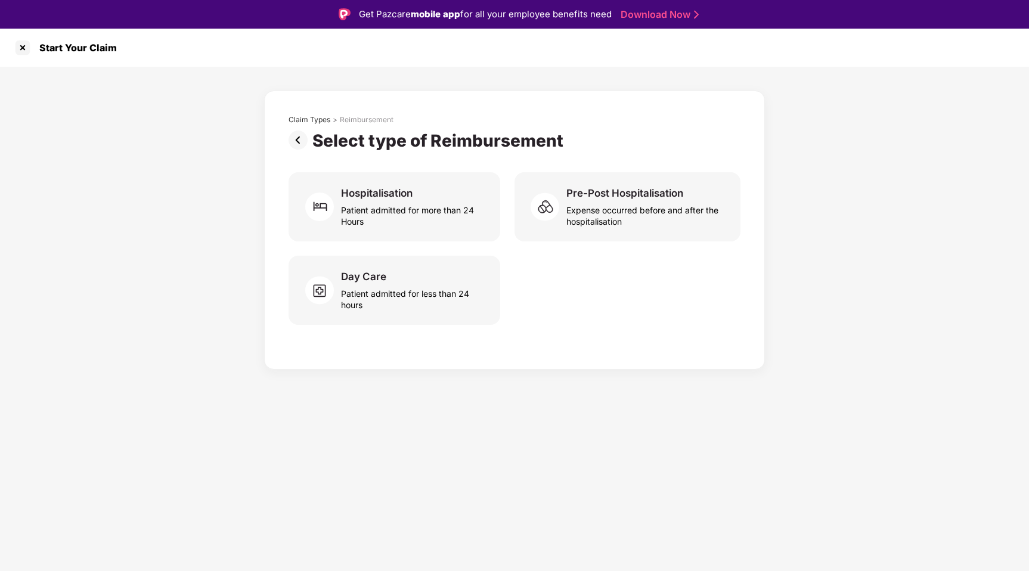
click at [294, 142] on img at bounding box center [300, 140] width 24 height 19
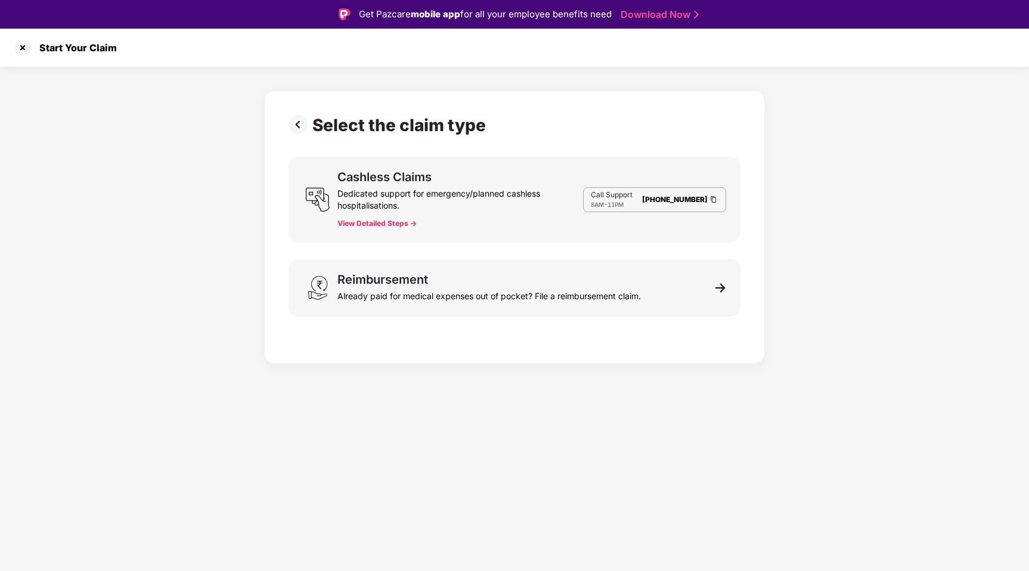
click at [293, 121] on img at bounding box center [300, 124] width 24 height 19
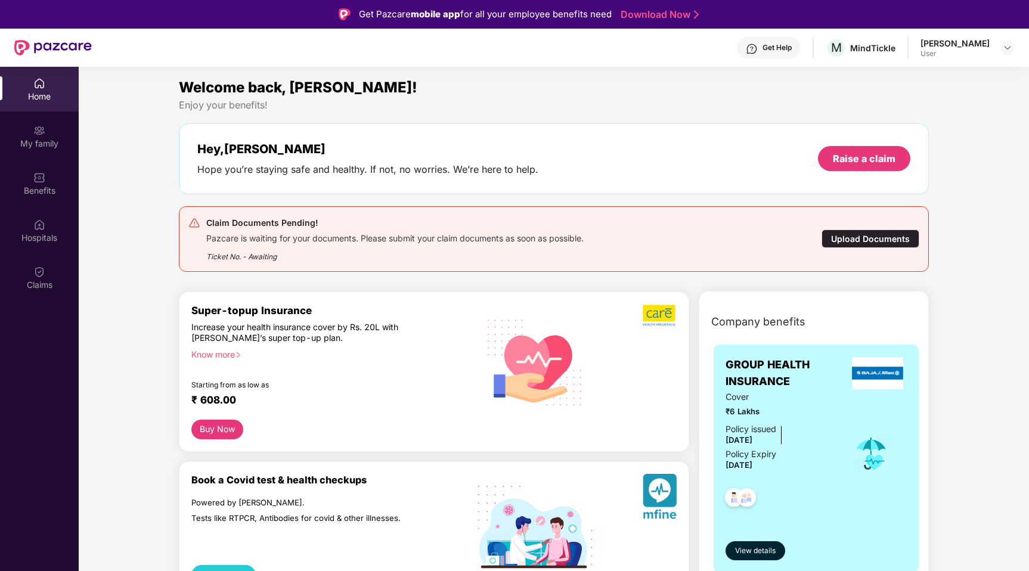
click at [880, 238] on div "Upload Documents" at bounding box center [870, 238] width 98 height 18
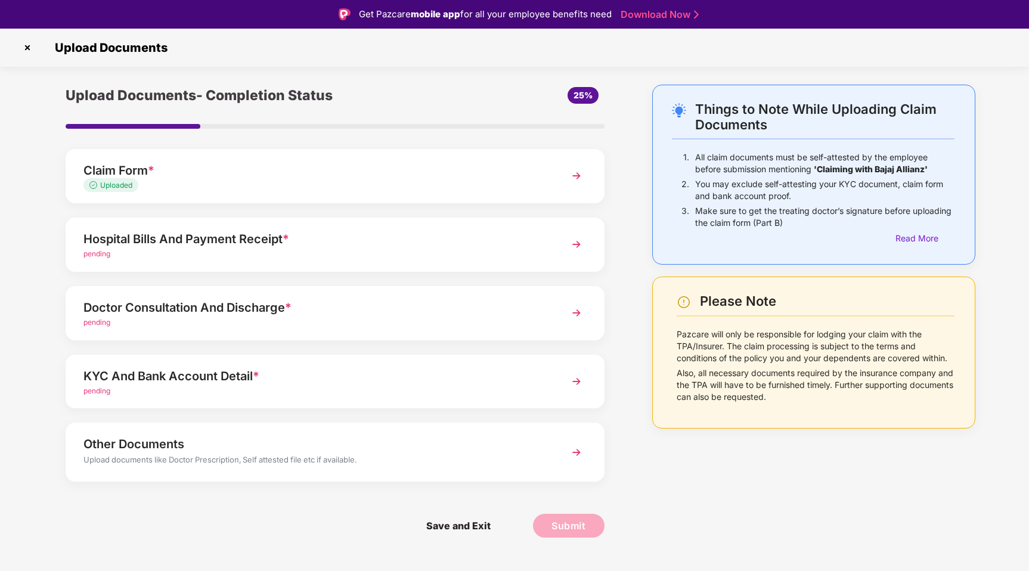
click at [360, 245] on div "Hospital Bills And Payment Receipt *" at bounding box center [313, 238] width 461 height 19
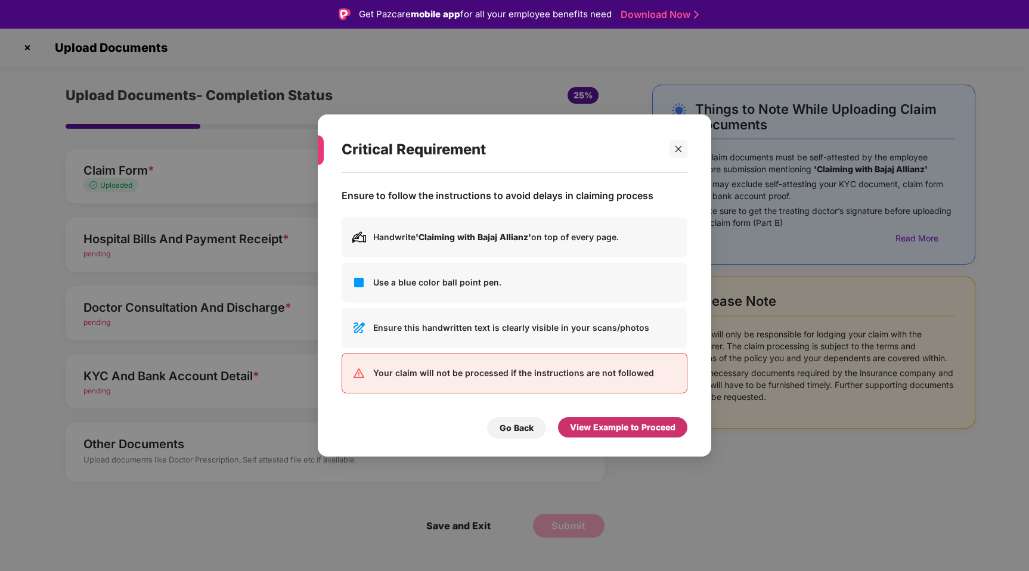
click at [632, 426] on div "View Example to Proceed" at bounding box center [622, 427] width 105 height 13
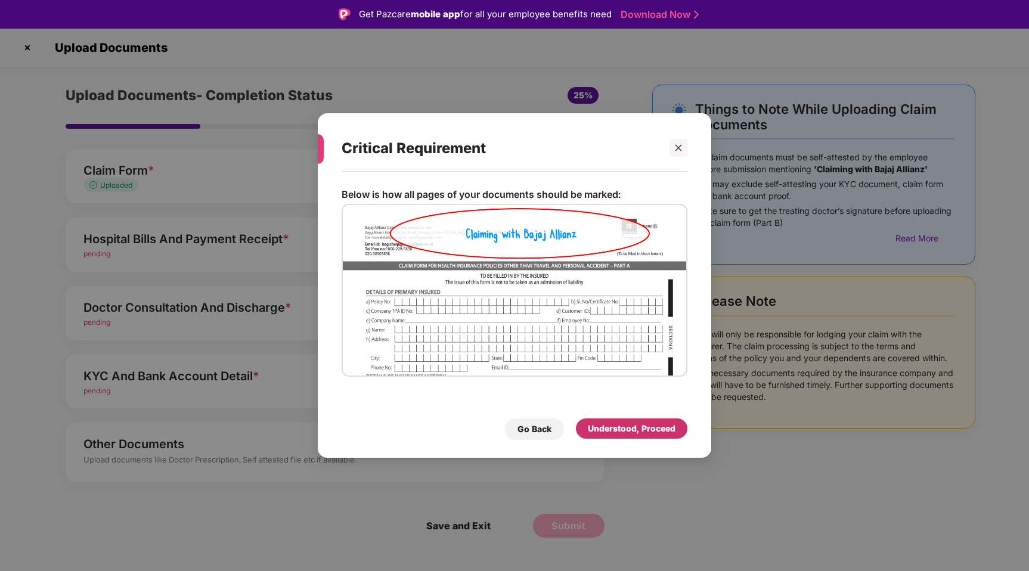
click at [648, 427] on div "Understood, Proceed" at bounding box center [632, 428] width 88 height 13
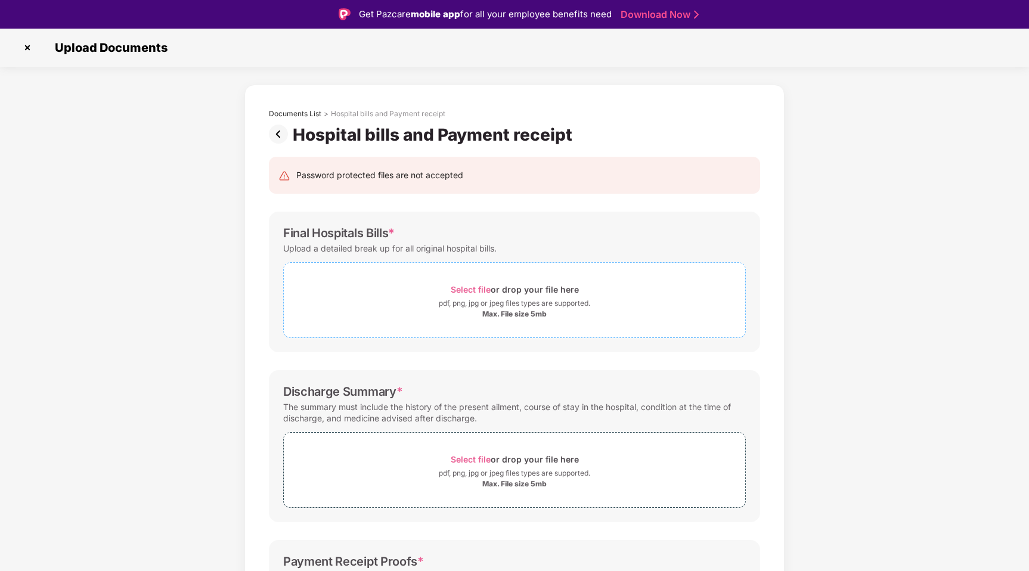
click at [482, 286] on span "Select file" at bounding box center [471, 289] width 40 height 10
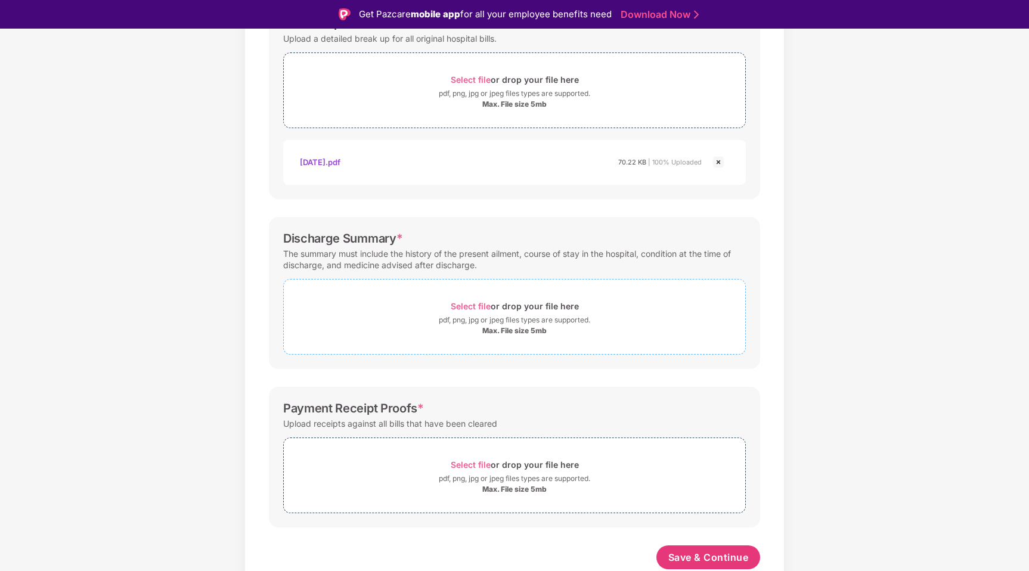
scroll to position [210, 0]
click at [476, 465] on span "Select file" at bounding box center [471, 465] width 40 height 10
click at [473, 300] on div "Select file or drop your file here" at bounding box center [515, 306] width 128 height 16
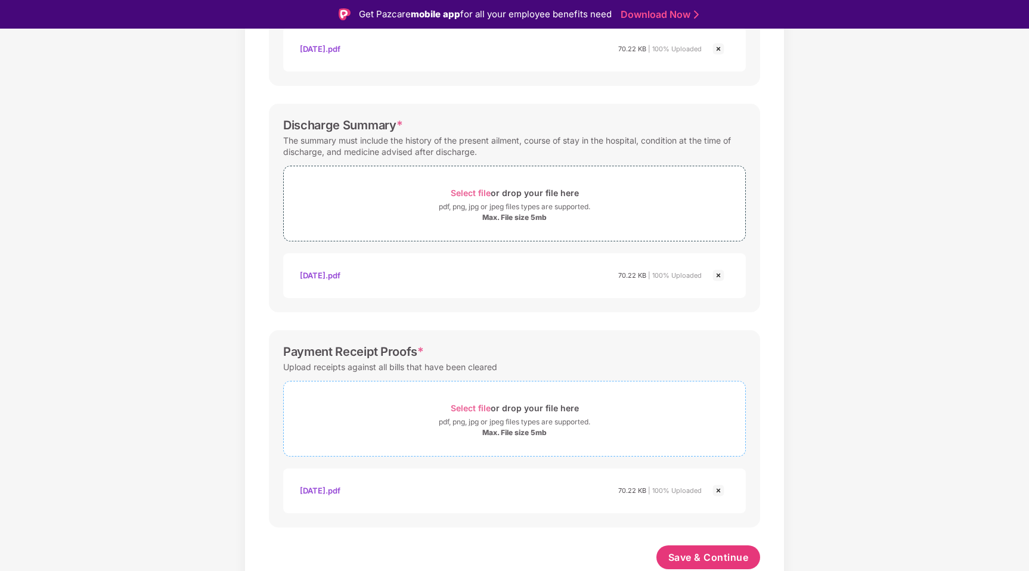
scroll to position [323, 0]
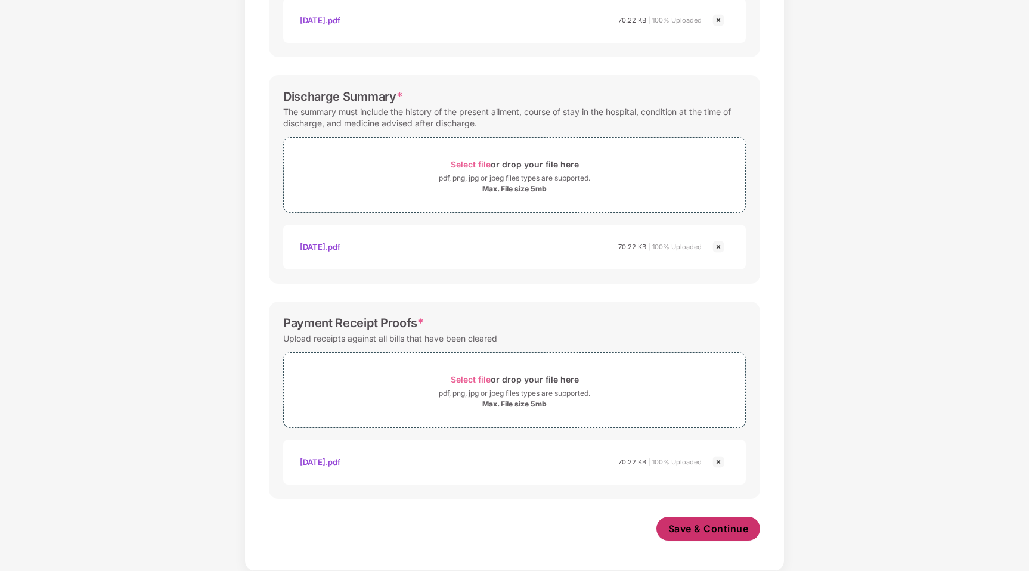
click at [675, 532] on span "Save & Continue" at bounding box center [708, 528] width 80 height 13
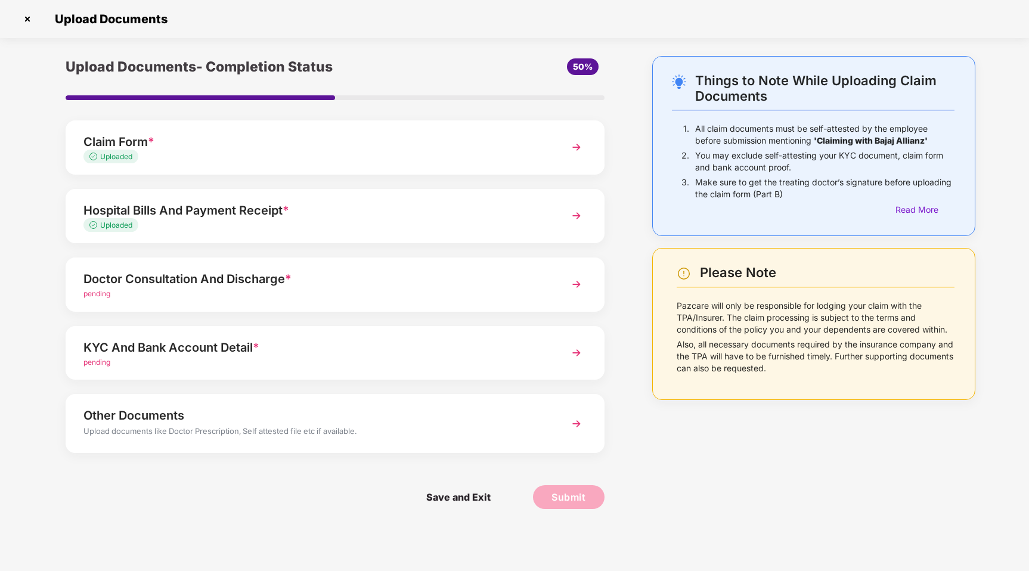
click at [228, 287] on div "Doctor Consultation And Discharge *" at bounding box center [313, 278] width 461 height 19
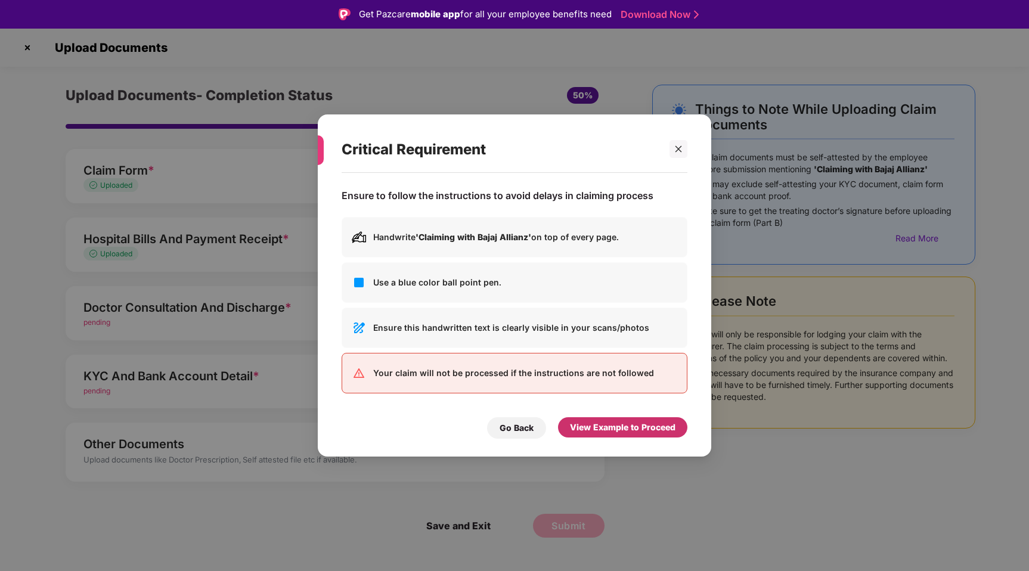
click at [619, 430] on div "View Example to Proceed" at bounding box center [622, 427] width 105 height 13
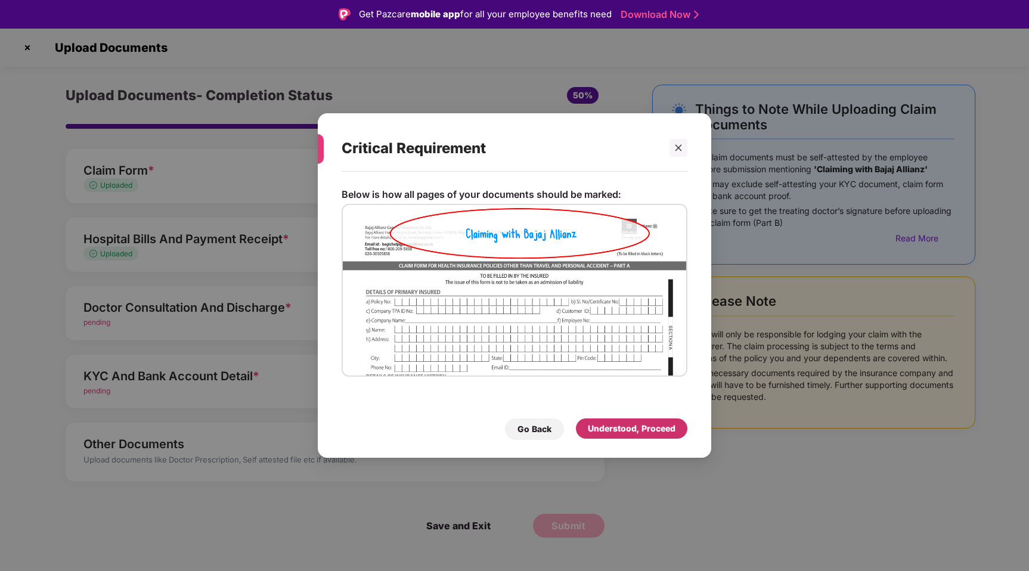
click at [614, 423] on div "Understood, Proceed" at bounding box center [632, 428] width 88 height 13
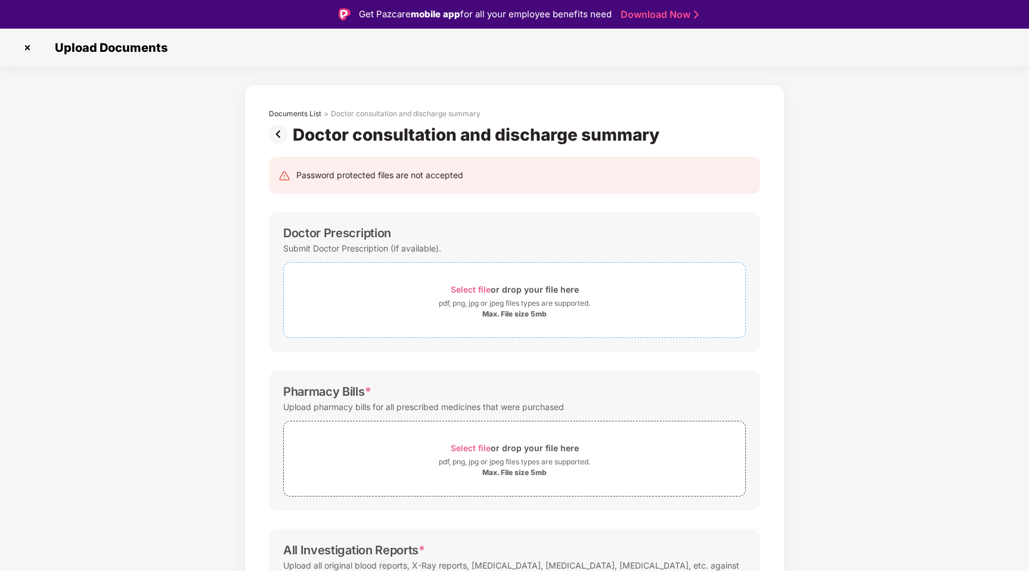
click at [474, 297] on div "pdf, png, jpg or jpeg files types are supported." at bounding box center [514, 303] width 151 height 12
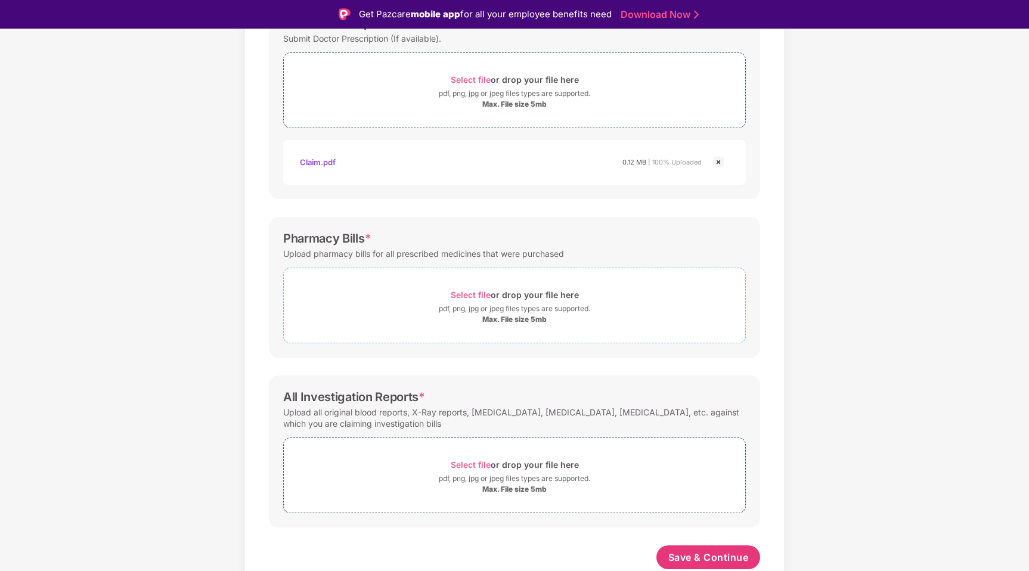
scroll to position [210, 0]
click at [476, 297] on span "Select file" at bounding box center [471, 295] width 40 height 10
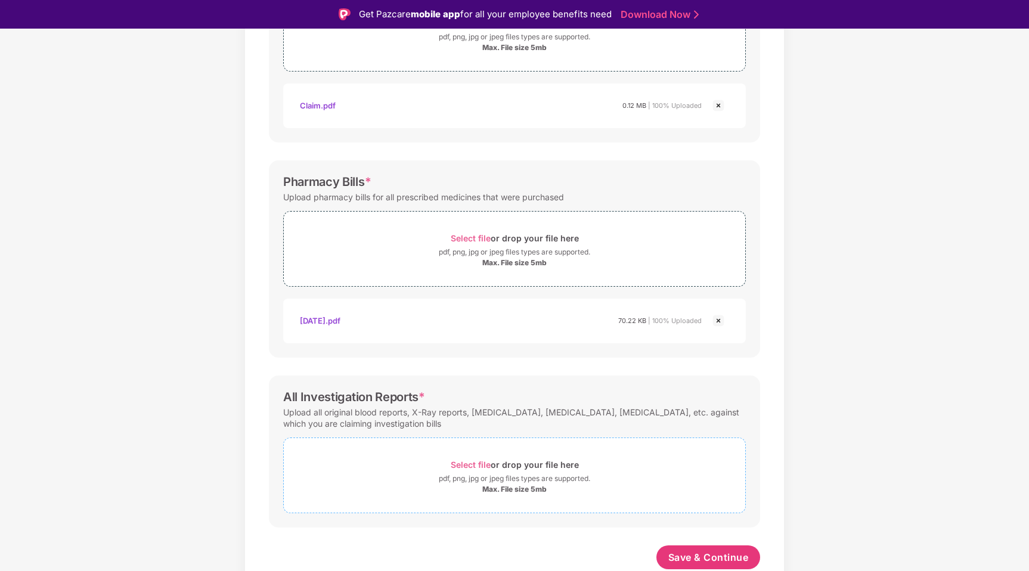
click at [461, 461] on span "Select file" at bounding box center [471, 465] width 40 height 10
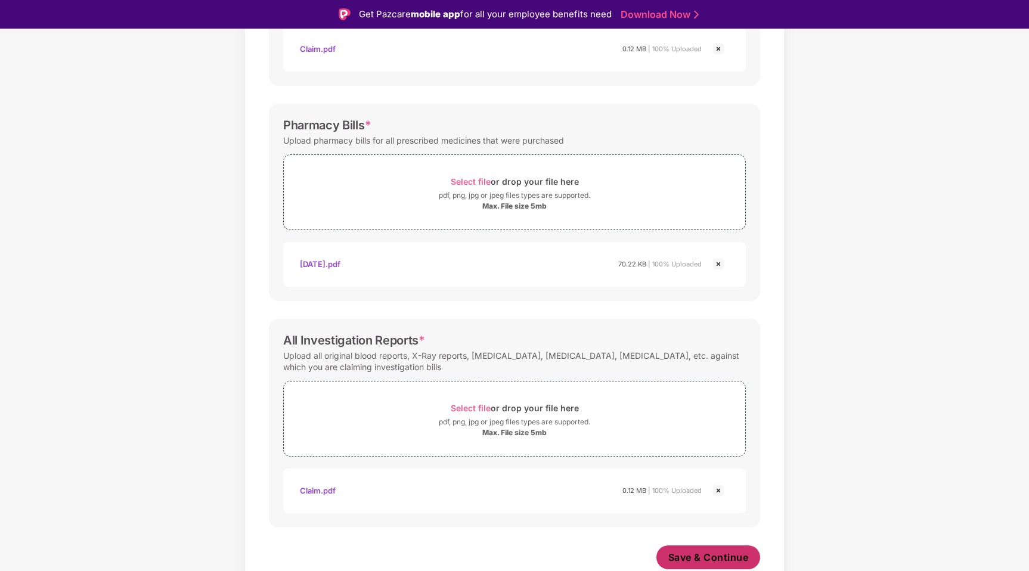
scroll to position [323, 0]
click at [707, 562] on span "Save & Continue" at bounding box center [708, 557] width 80 height 13
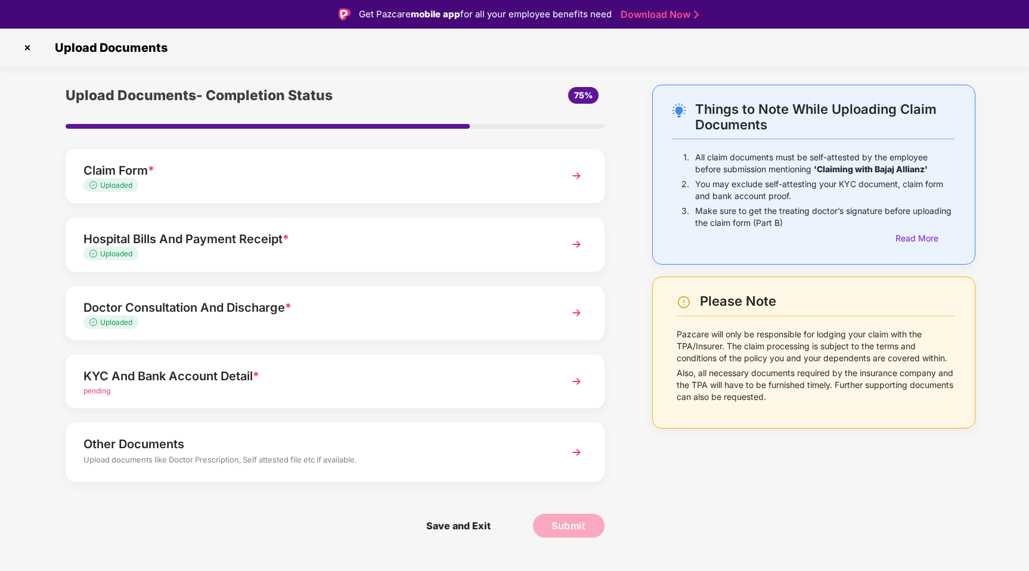
click at [410, 374] on div "KYC And Bank Account Detail *" at bounding box center [313, 376] width 461 height 19
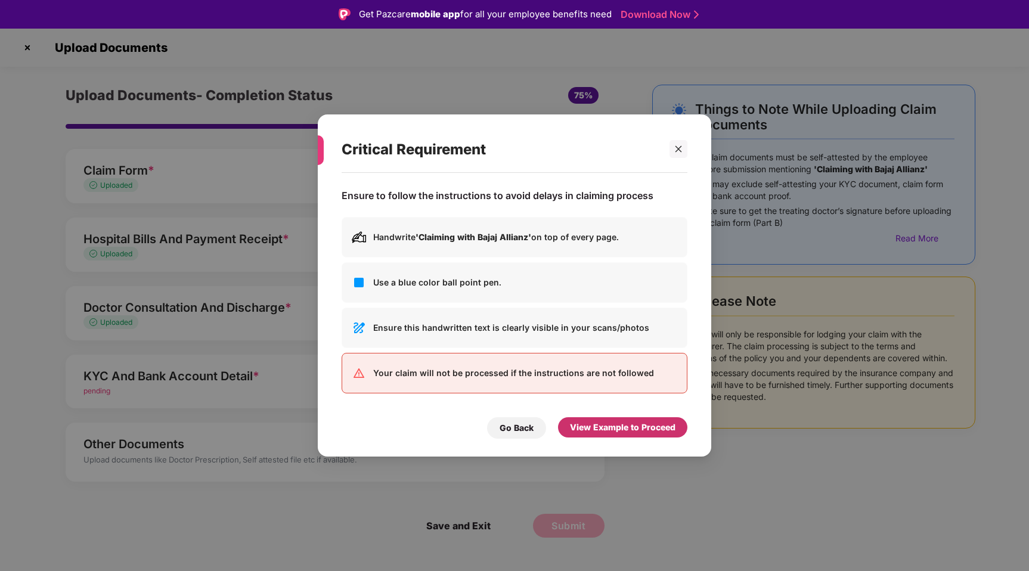
click at [605, 426] on div "View Example to Proceed" at bounding box center [622, 427] width 105 height 13
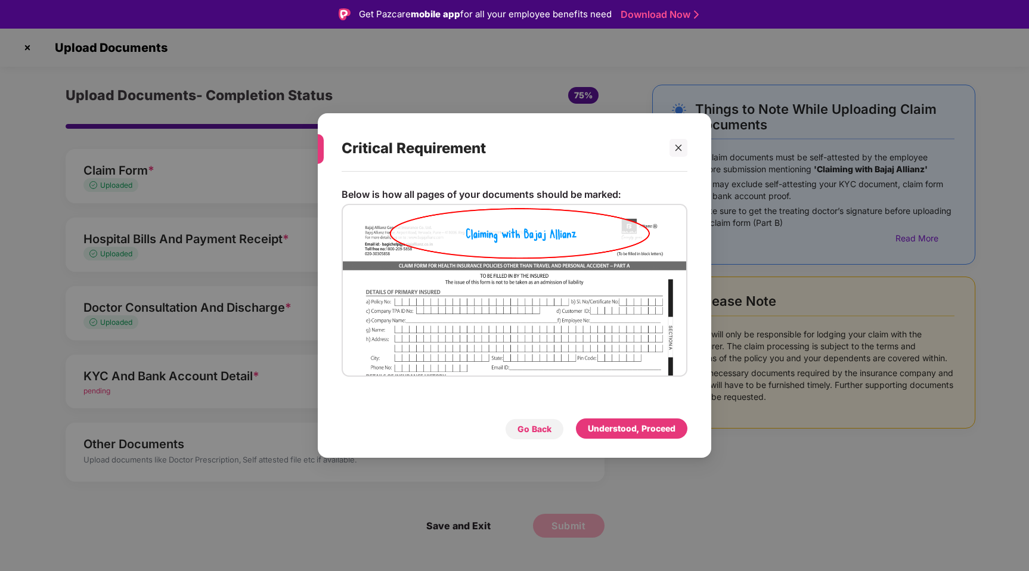
click at [536, 424] on div "Go Back" at bounding box center [534, 429] width 34 height 13
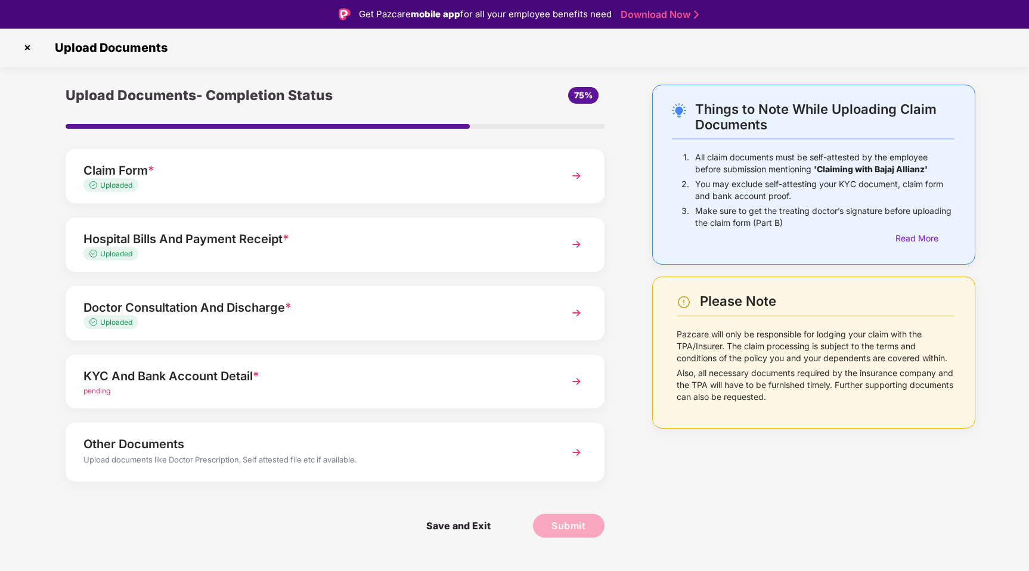
click at [564, 388] on div "KYC And Bank Account Detail * pending" at bounding box center [335, 382] width 539 height 54
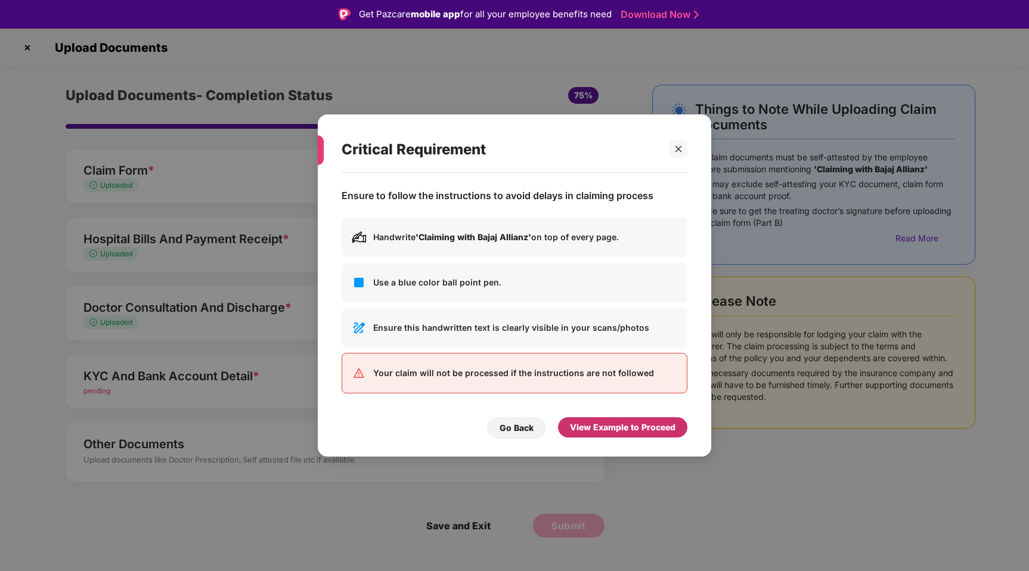
click at [614, 425] on div "View Example to Proceed" at bounding box center [622, 427] width 105 height 13
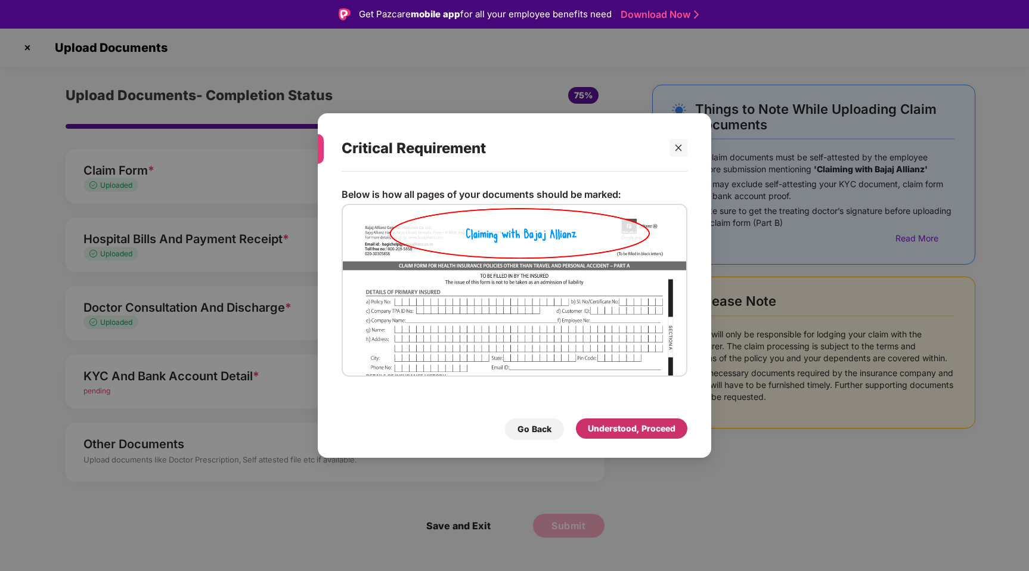
click at [614, 425] on div "Understood, Proceed" at bounding box center [632, 428] width 88 height 13
